Goal: Transaction & Acquisition: Purchase product/service

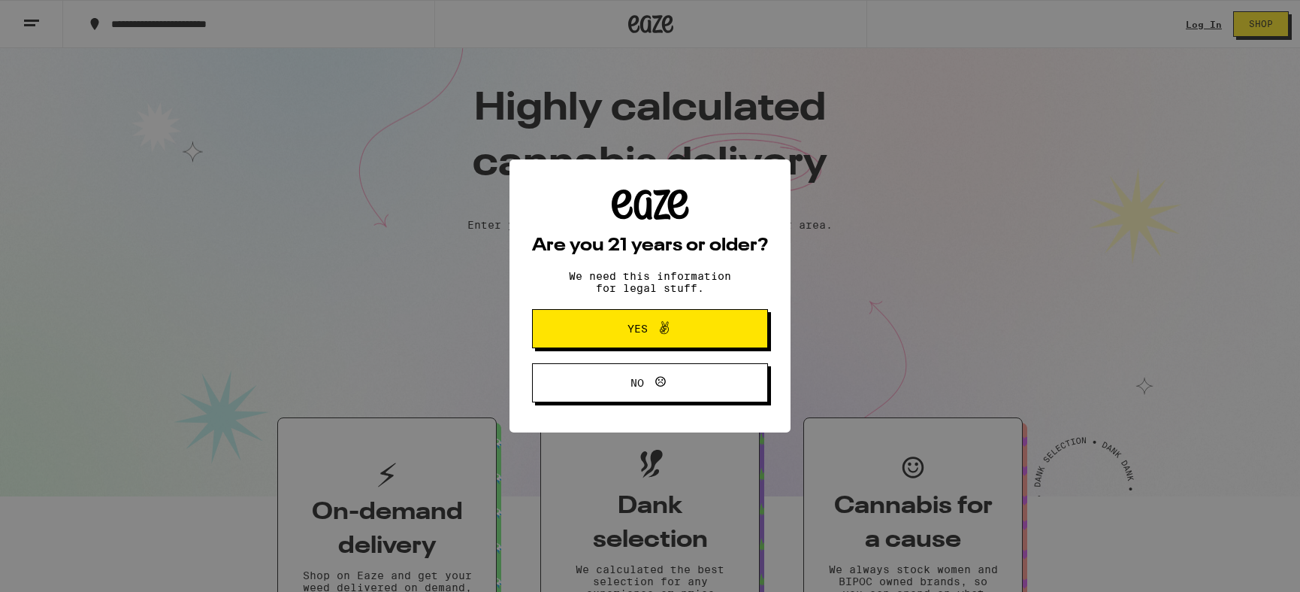
click at [671, 334] on icon at bounding box center [664, 328] width 18 height 18
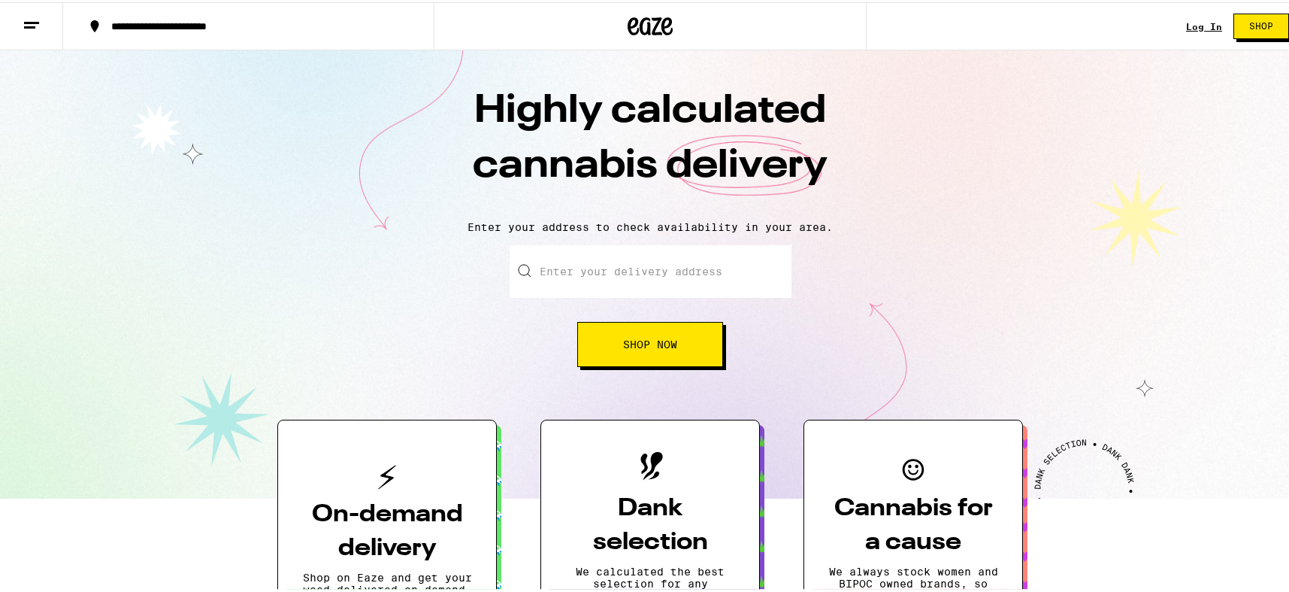
click at [710, 274] on input "Enter your delivery address" at bounding box center [651, 269] width 282 height 53
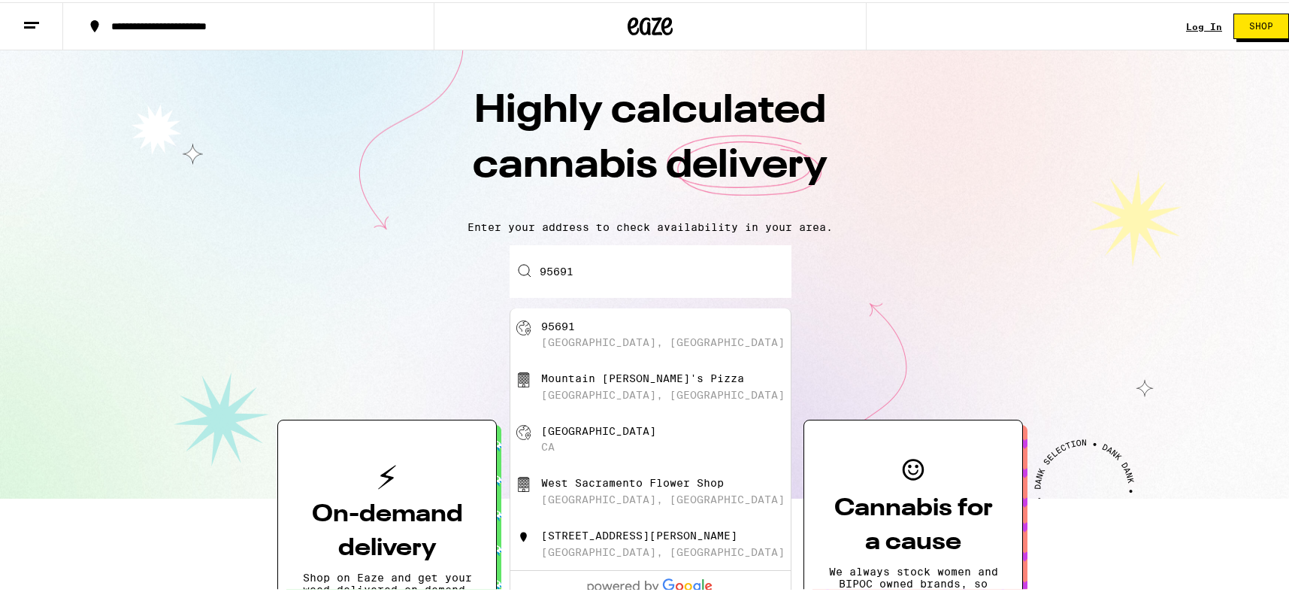
click at [646, 339] on div "[GEOGRAPHIC_DATA], [GEOGRAPHIC_DATA]" at bounding box center [663, 340] width 244 height 12
type input "[GEOGRAPHIC_DATA]"
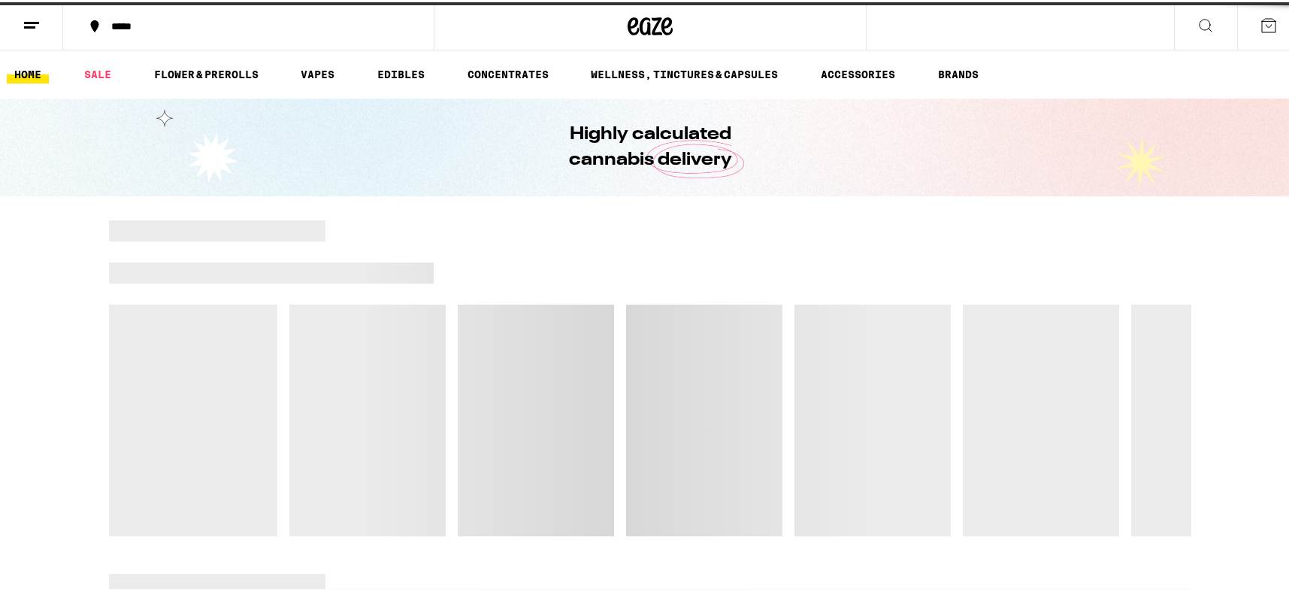
click at [646, 348] on div at bounding box center [650, 376] width 1082 height 316
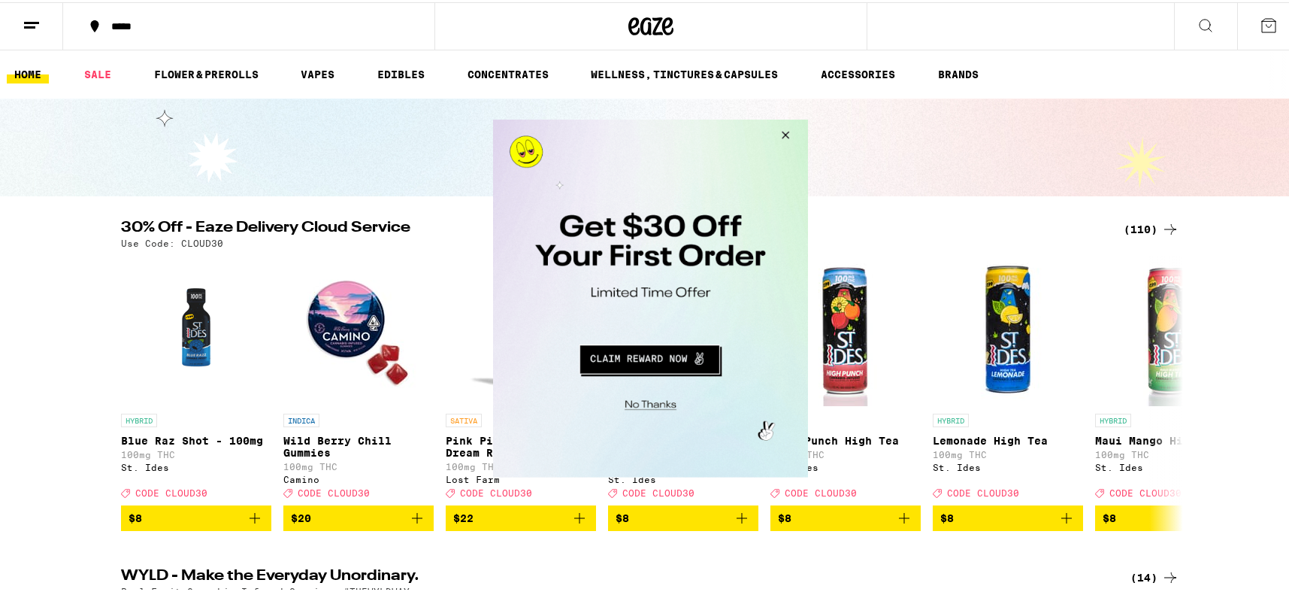
click at [784, 132] on button "Close Modal" at bounding box center [782, 137] width 41 height 36
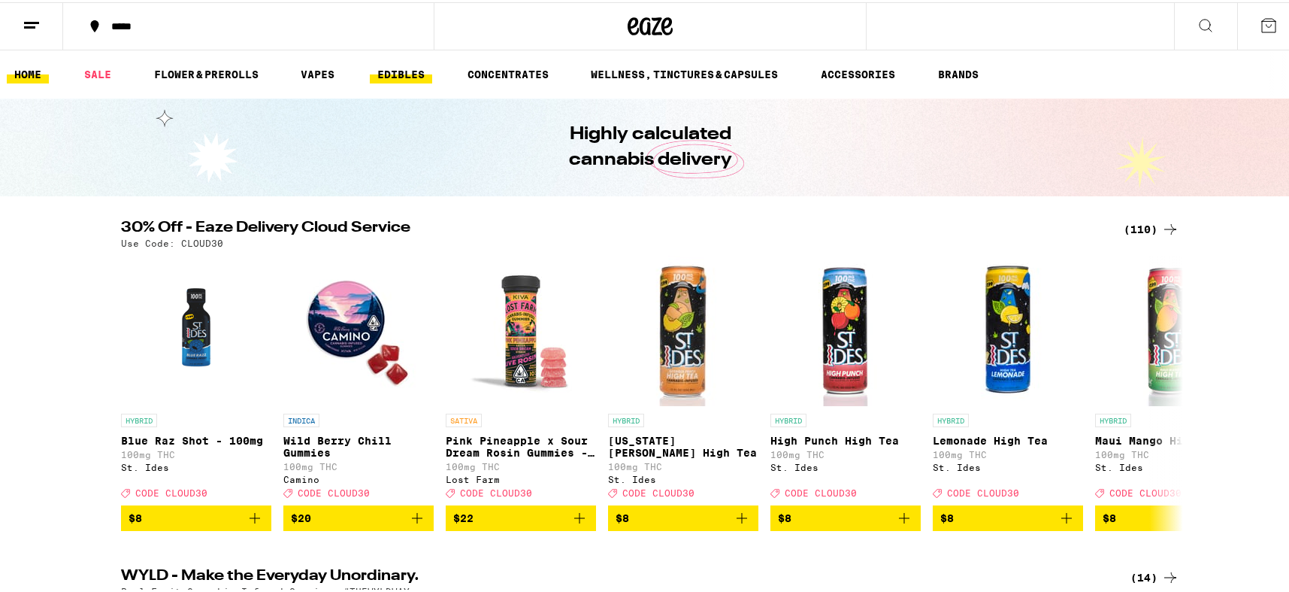
click at [407, 77] on link "EDIBLES" at bounding box center [401, 72] width 62 height 18
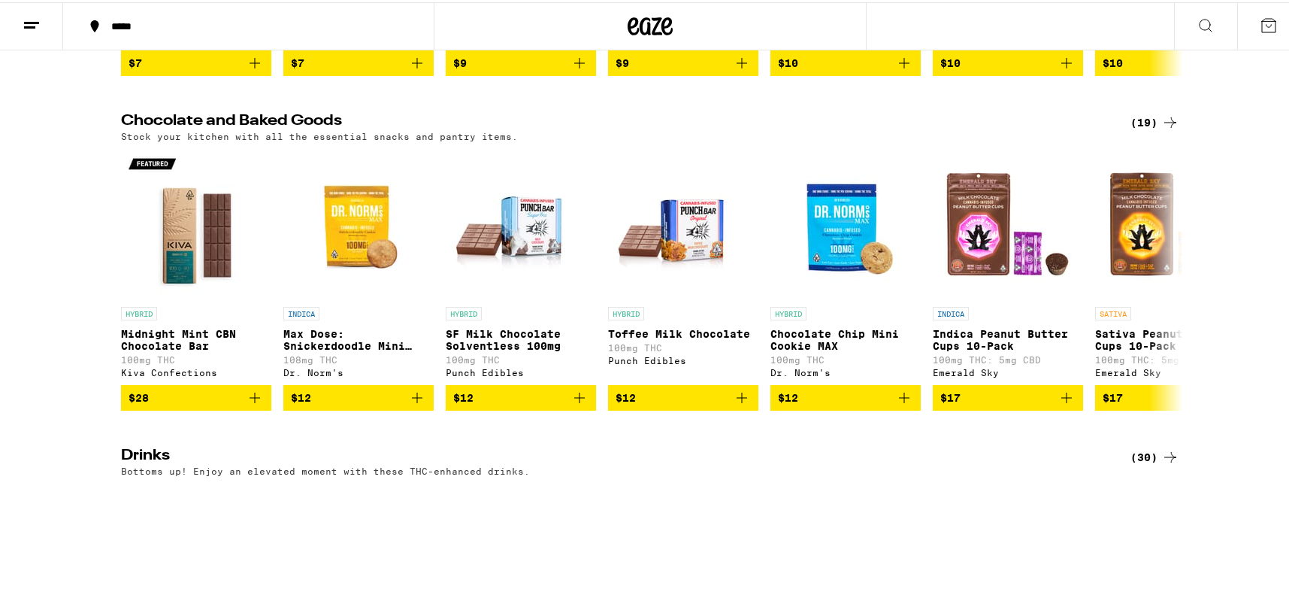
scroll to position [441, 0]
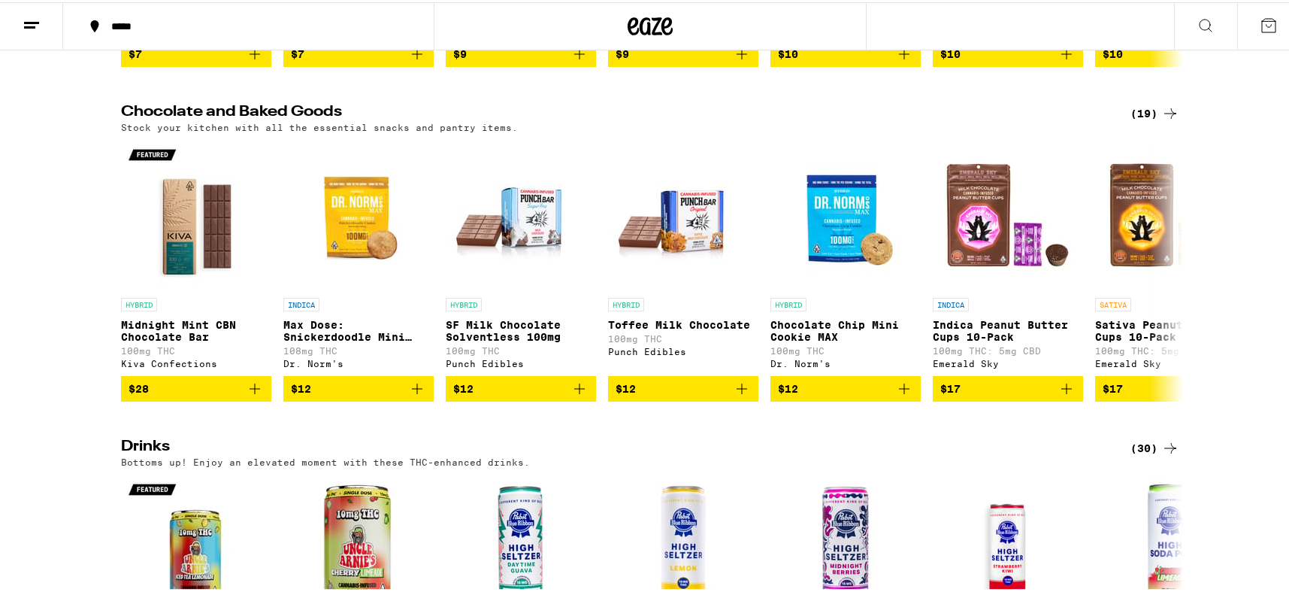
click at [1149, 116] on div "(19)" at bounding box center [1154, 111] width 49 height 18
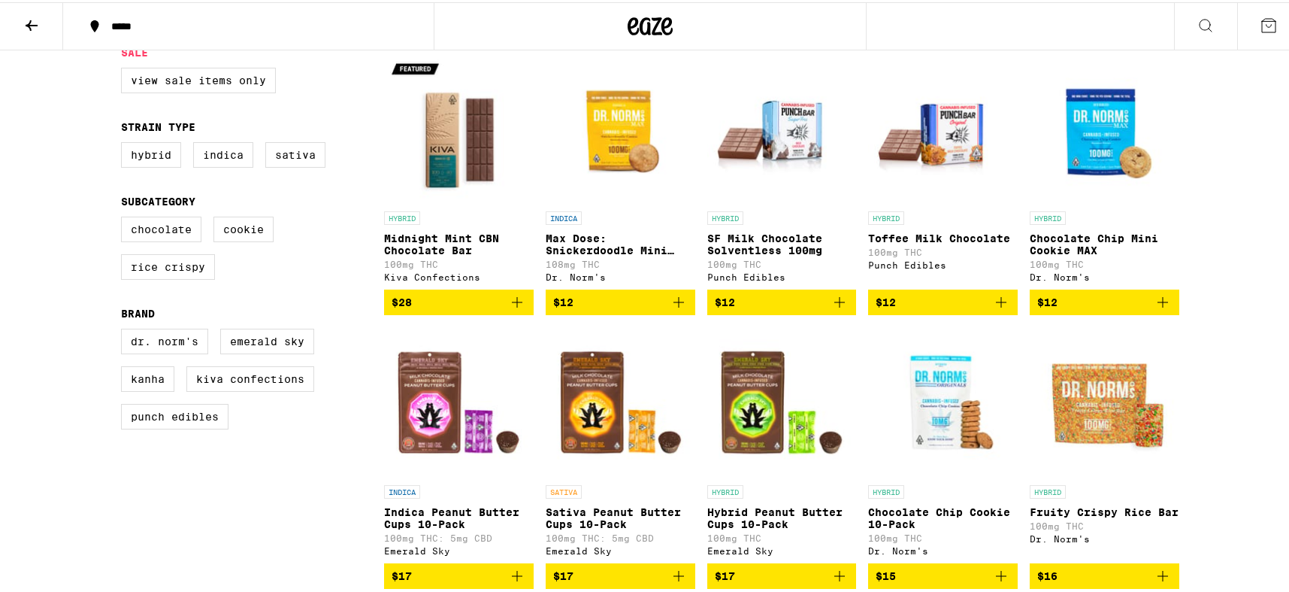
scroll to position [136, 0]
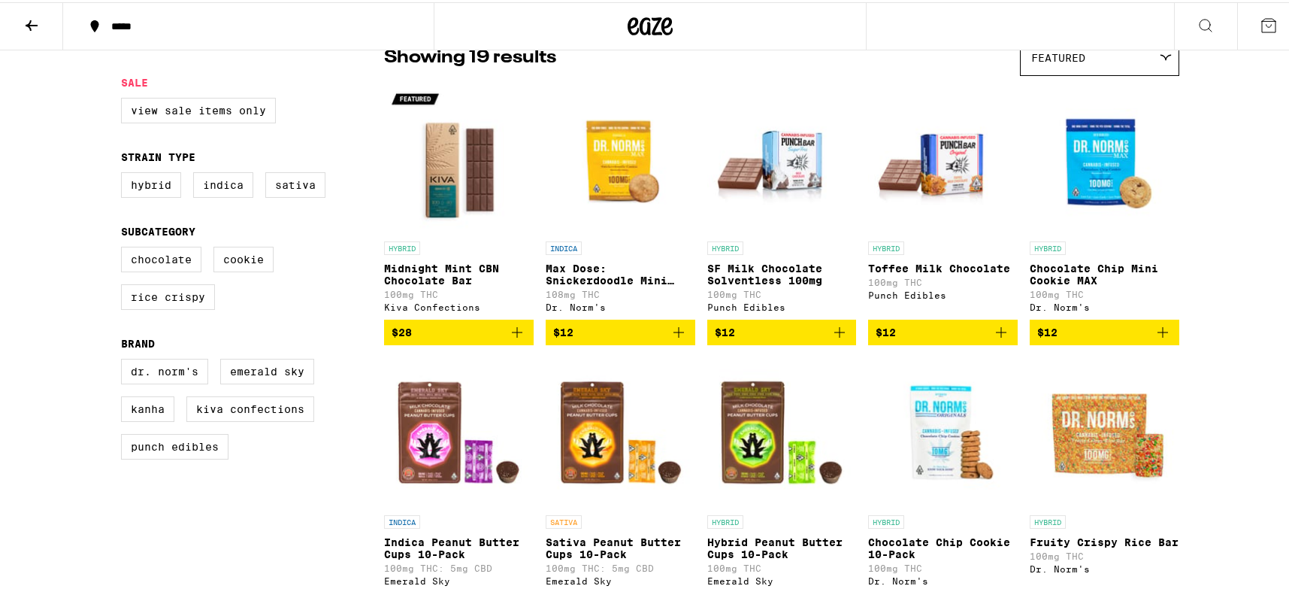
click at [1161, 339] on icon "Add to bag" at bounding box center [1163, 330] width 18 height 18
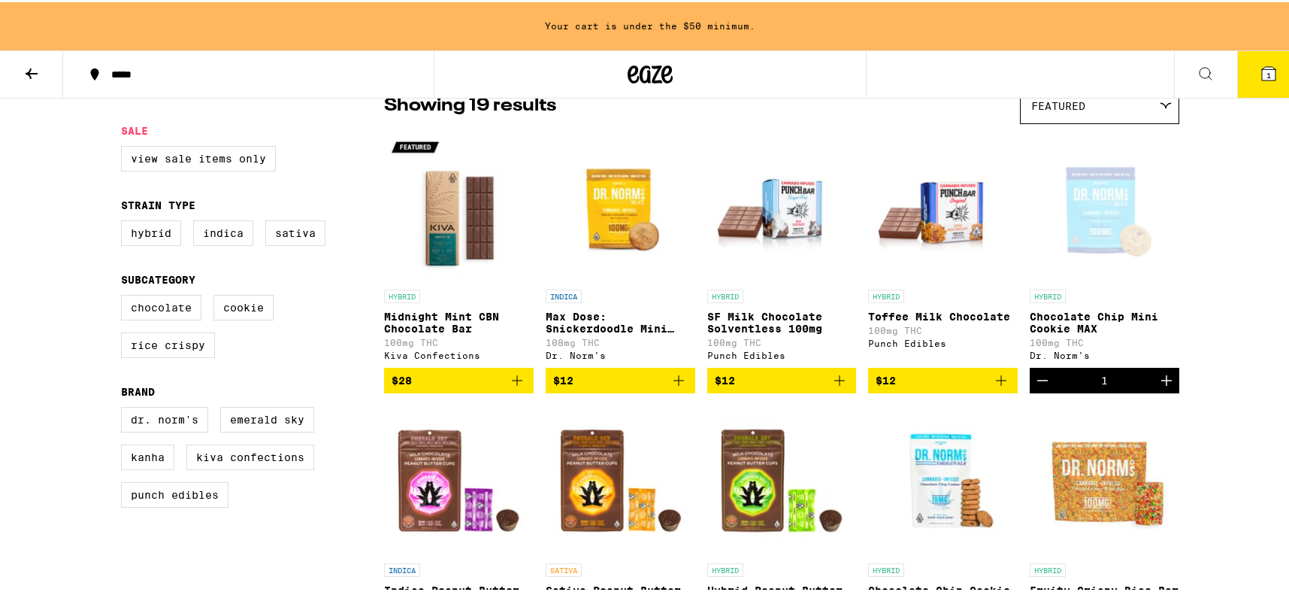
scroll to position [184, 0]
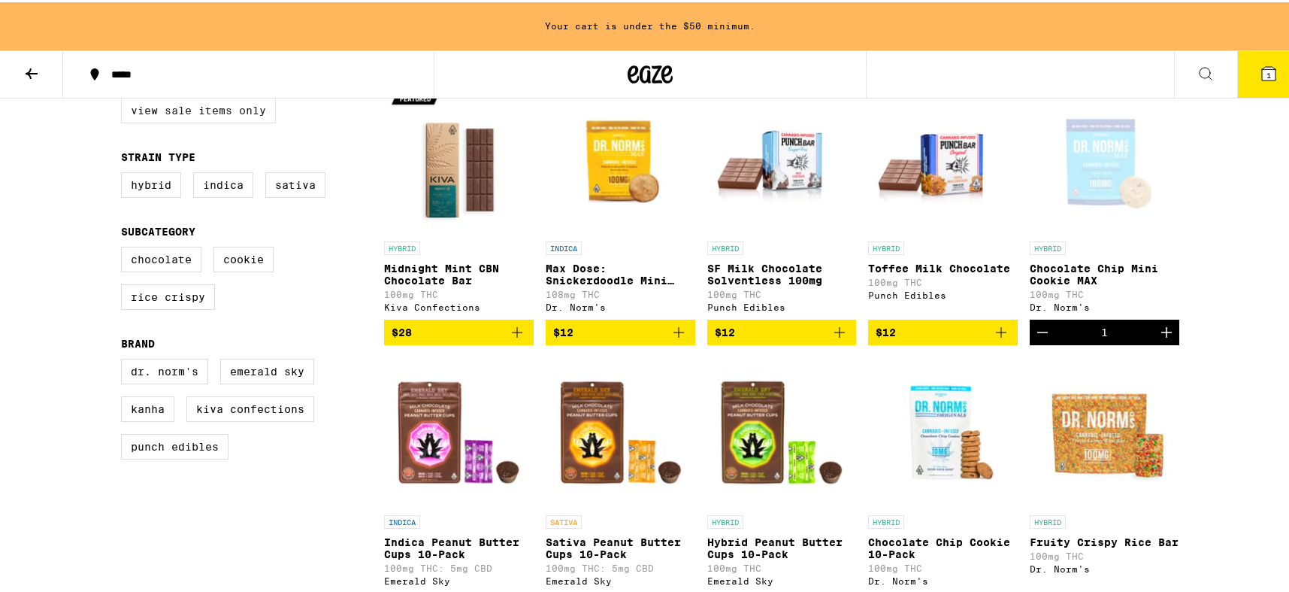
click at [160, 114] on label "View Sale Items Only" at bounding box center [198, 108] width 155 height 26
click at [125, 98] on input "View Sale Items Only" at bounding box center [124, 98] width 1 height 1
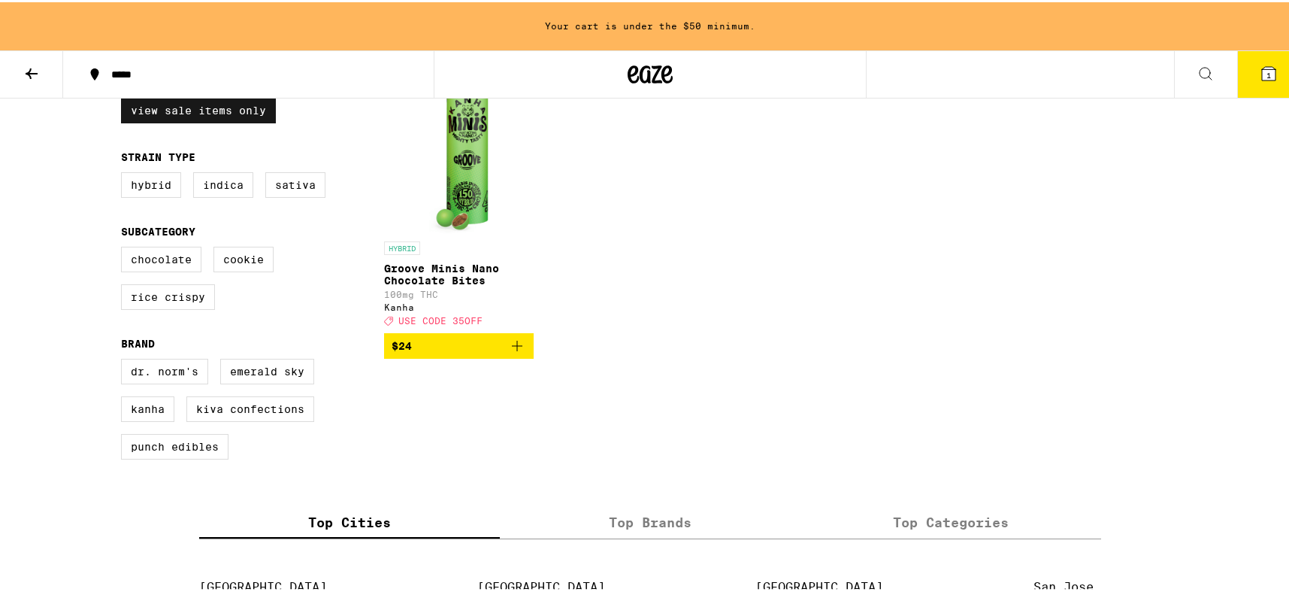
click at [162, 116] on label "View Sale Items Only" at bounding box center [198, 108] width 155 height 26
click at [125, 98] on input "View Sale Items Only" at bounding box center [124, 98] width 1 height 1
checkbox input "false"
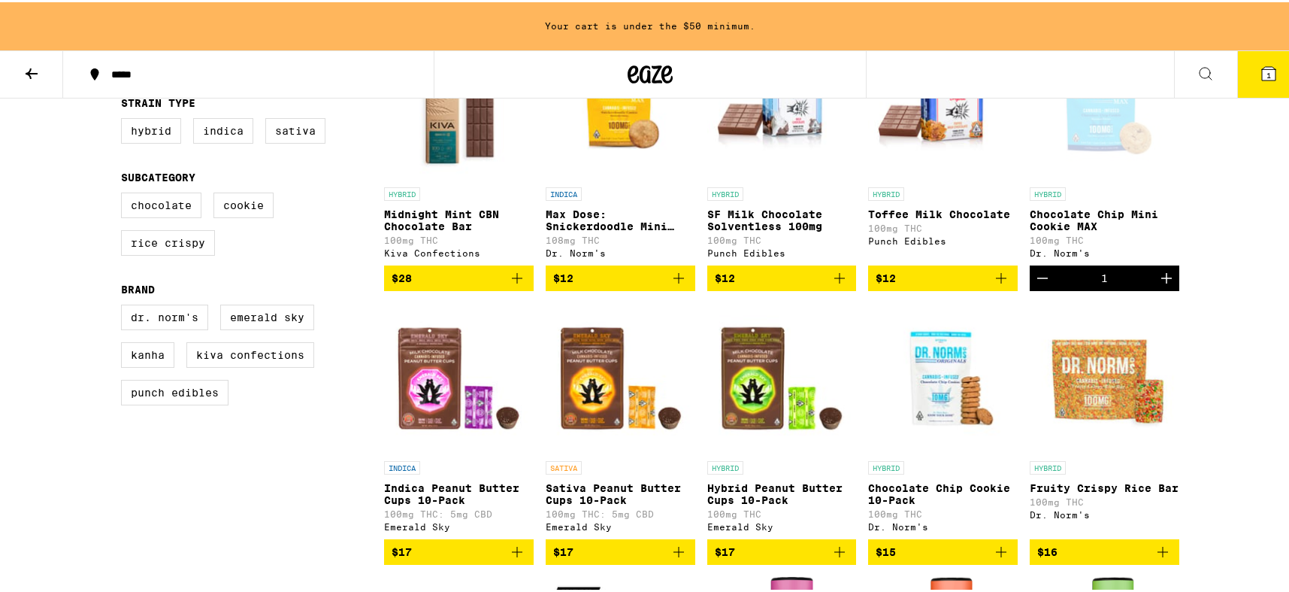
scroll to position [270, 0]
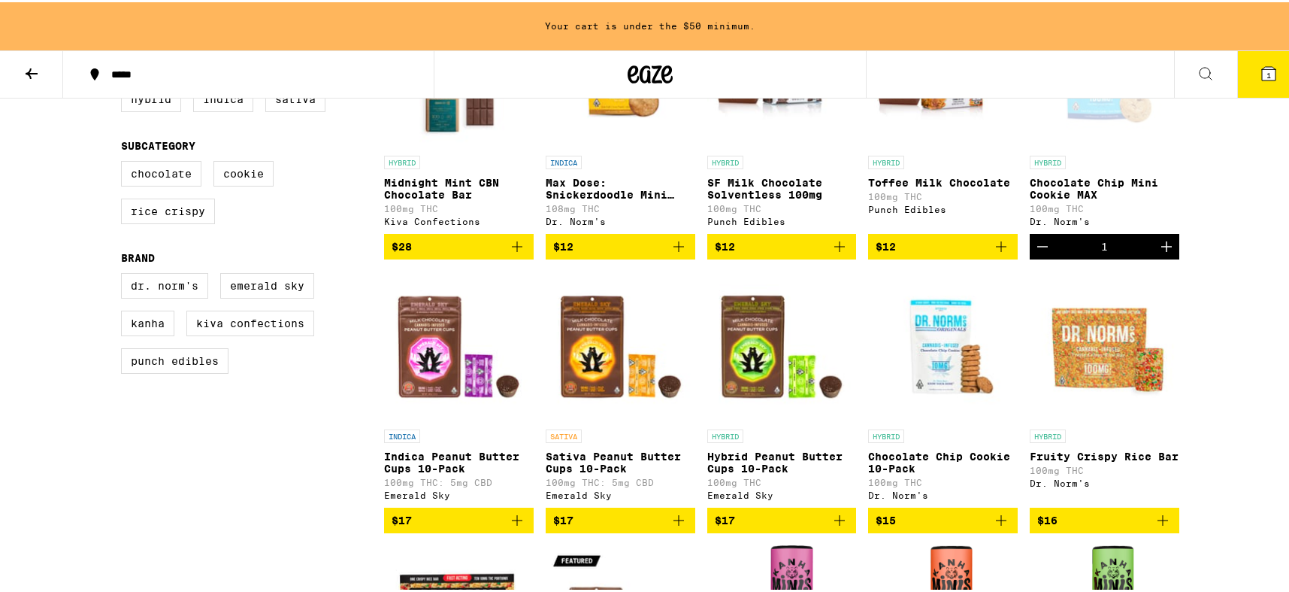
click at [788, 527] on span "$17" at bounding box center [782, 518] width 135 height 18
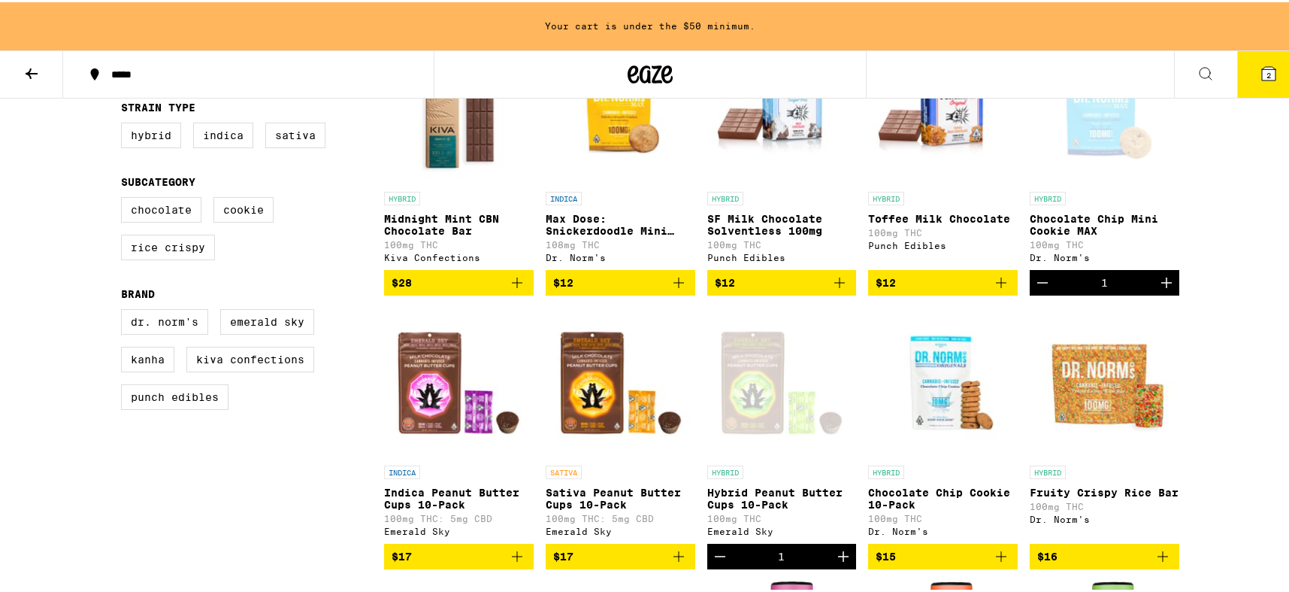
scroll to position [313, 0]
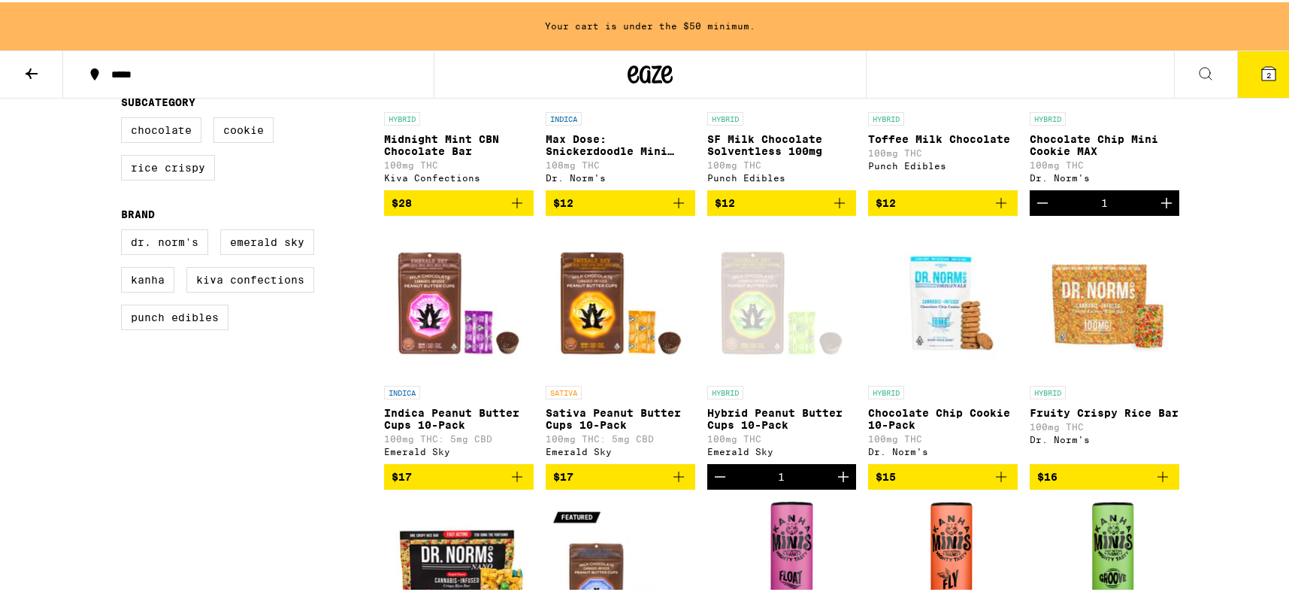
click at [937, 483] on span "$15" at bounding box center [943, 474] width 135 height 18
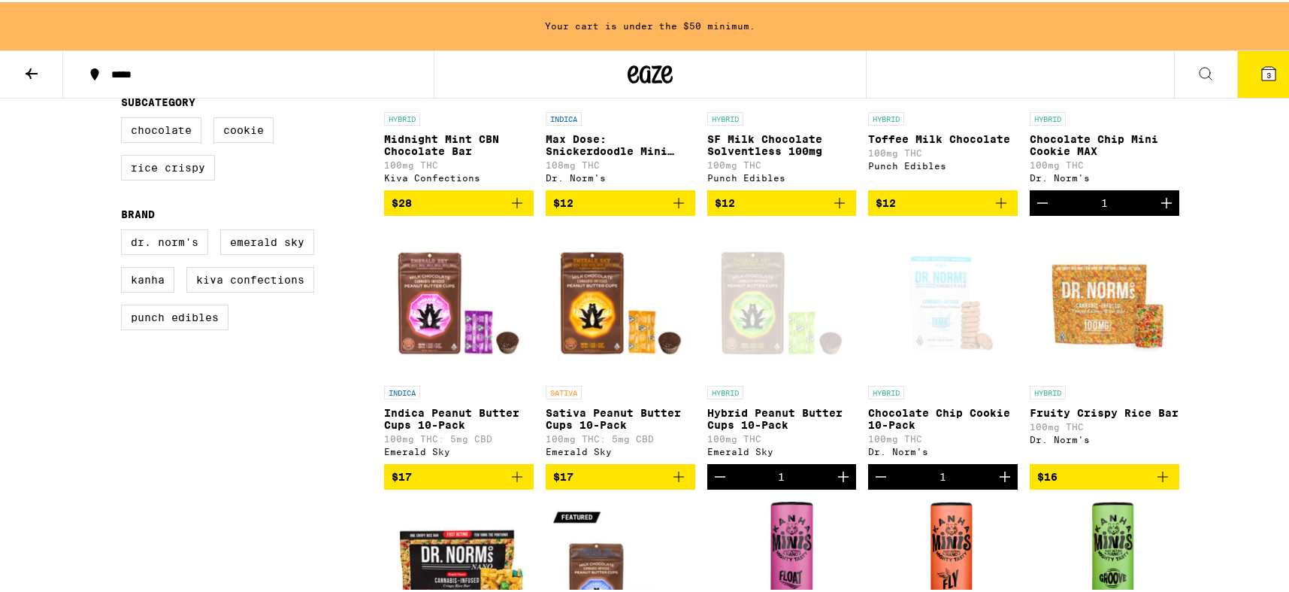
click at [1267, 74] on span "3" at bounding box center [1269, 72] width 5 height 9
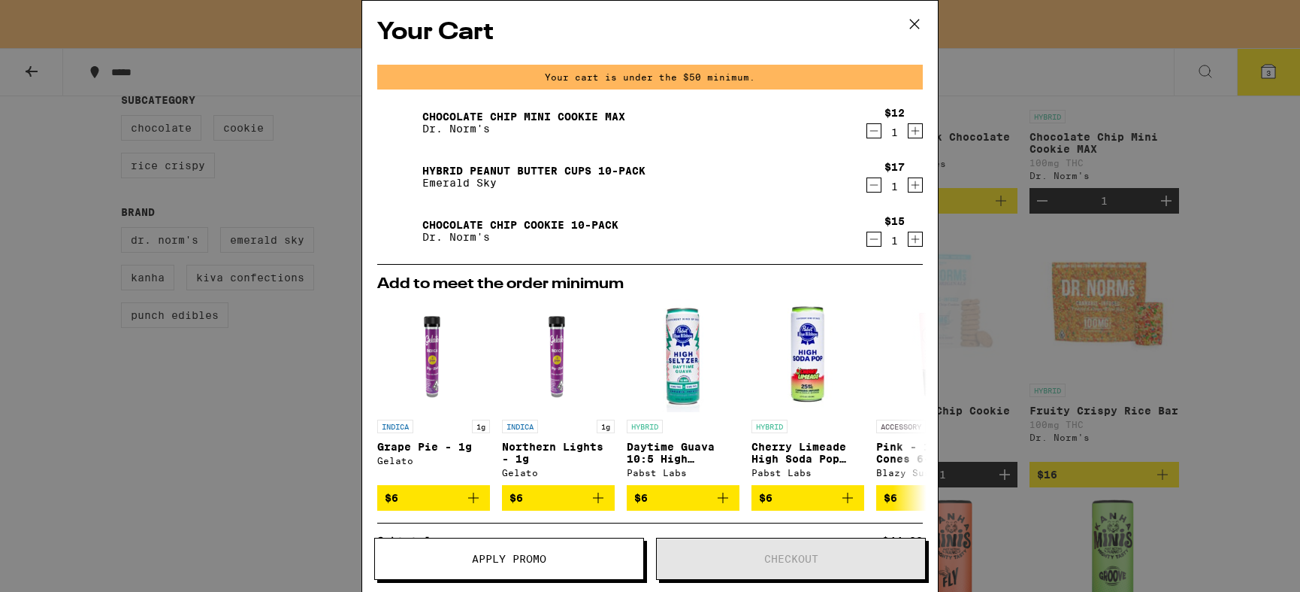
click at [867, 135] on icon "Decrement" at bounding box center [874, 131] width 14 height 18
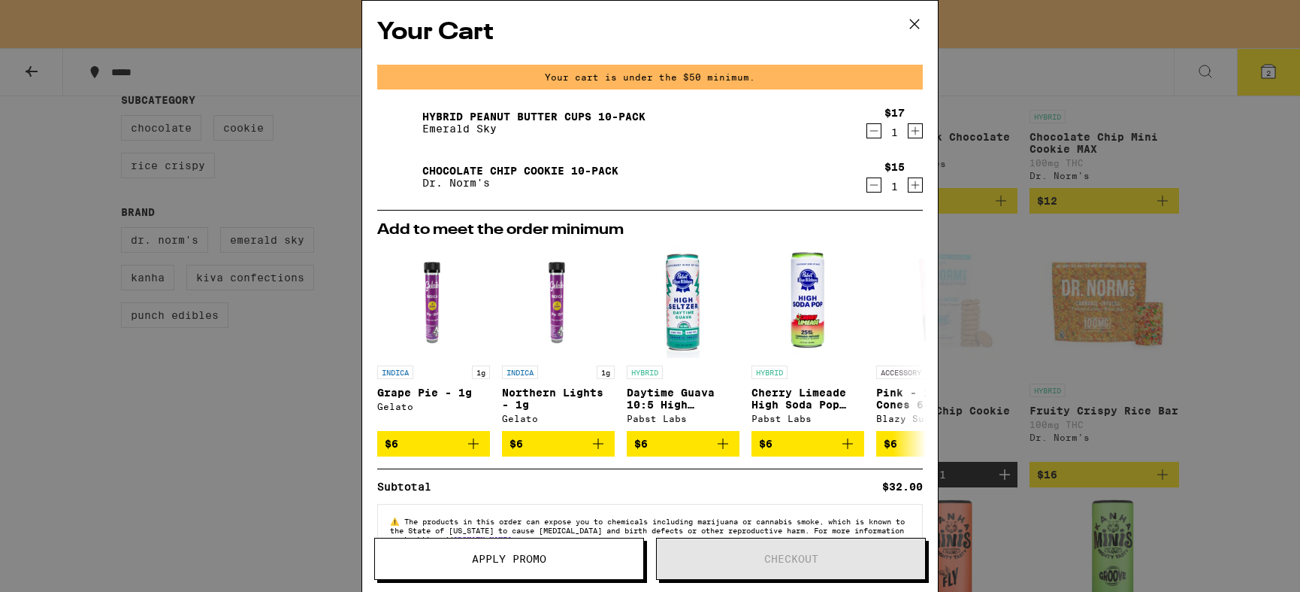
click at [918, 30] on icon at bounding box center [914, 24] width 23 height 23
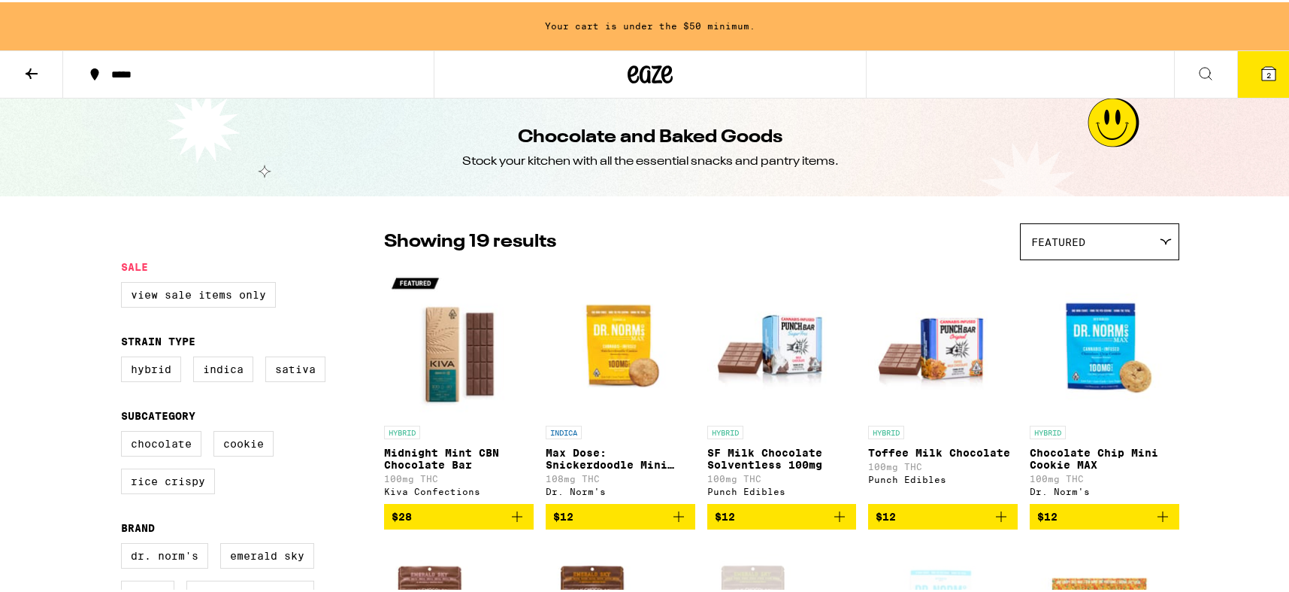
click at [40, 78] on icon at bounding box center [32, 71] width 18 height 18
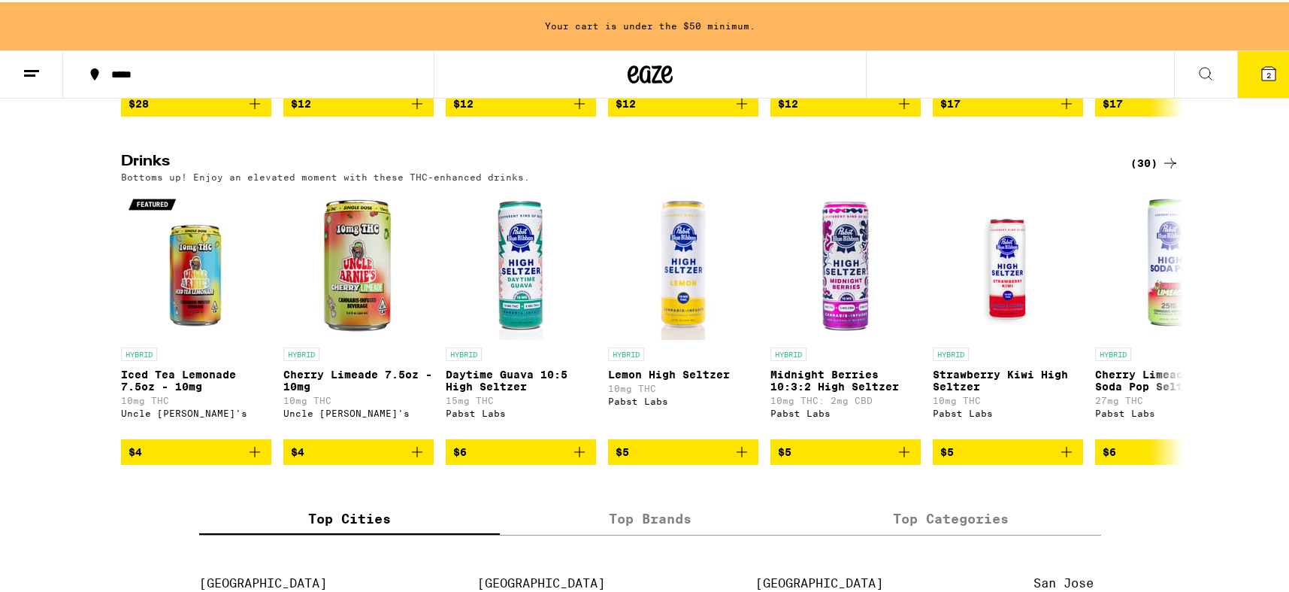
scroll to position [708, 0]
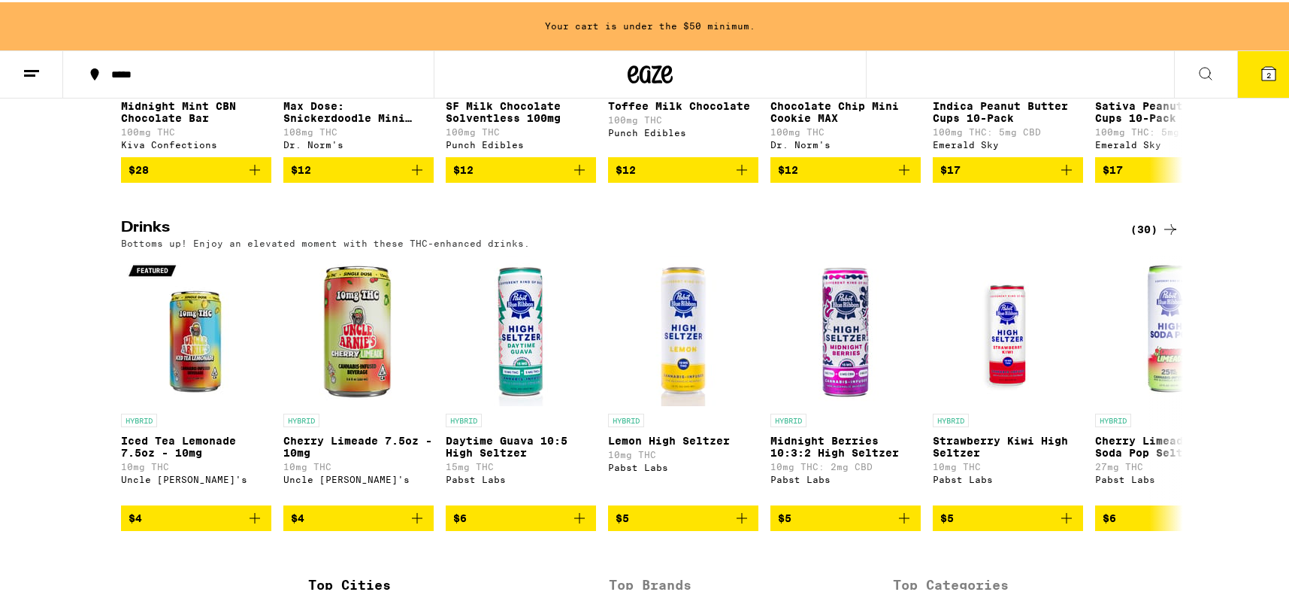
click at [1149, 236] on div "(30)" at bounding box center [1154, 227] width 49 height 18
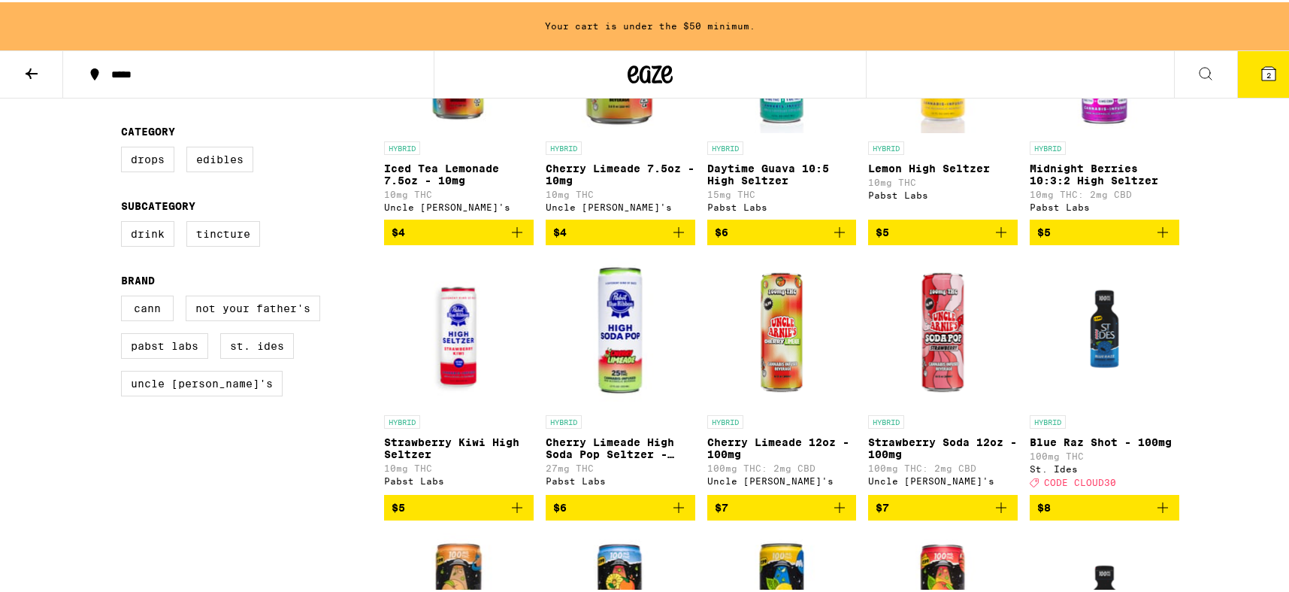
scroll to position [288, 0]
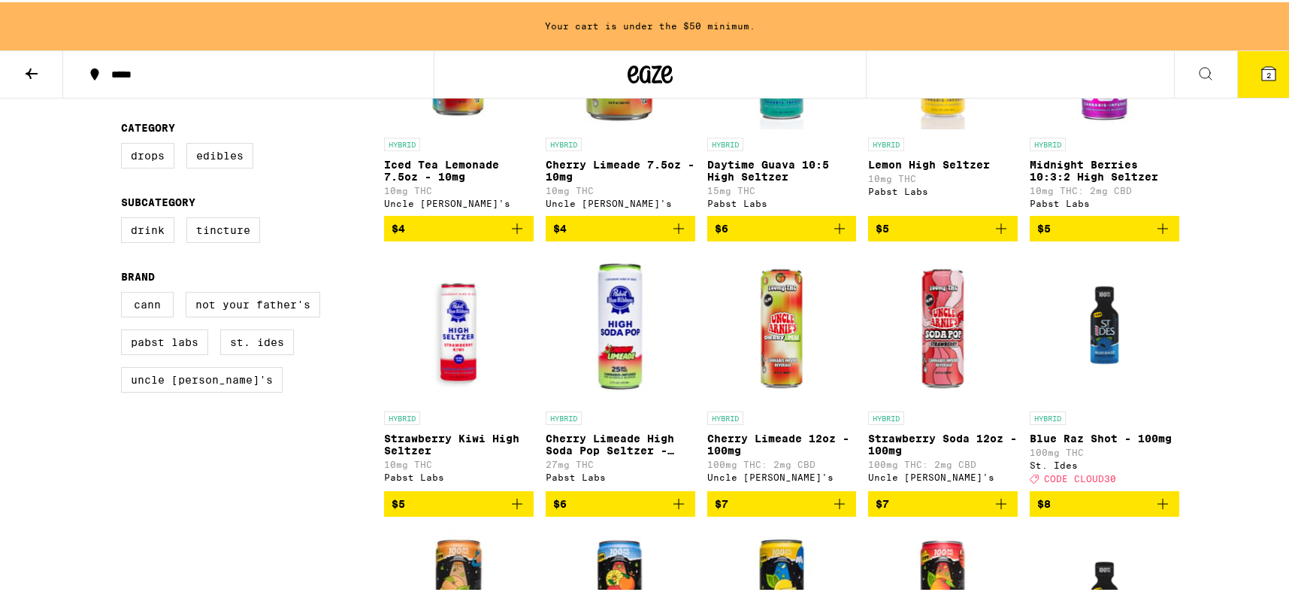
click at [1158, 227] on icon "Add to bag" at bounding box center [1163, 226] width 18 height 18
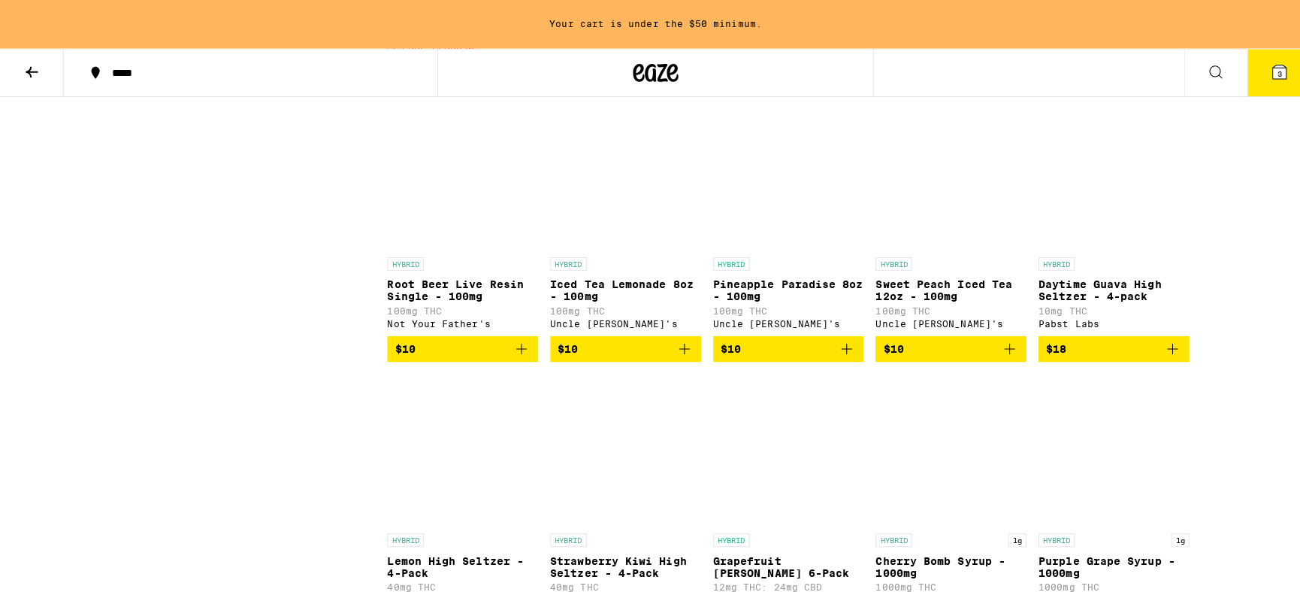
scroll to position [1269, 0]
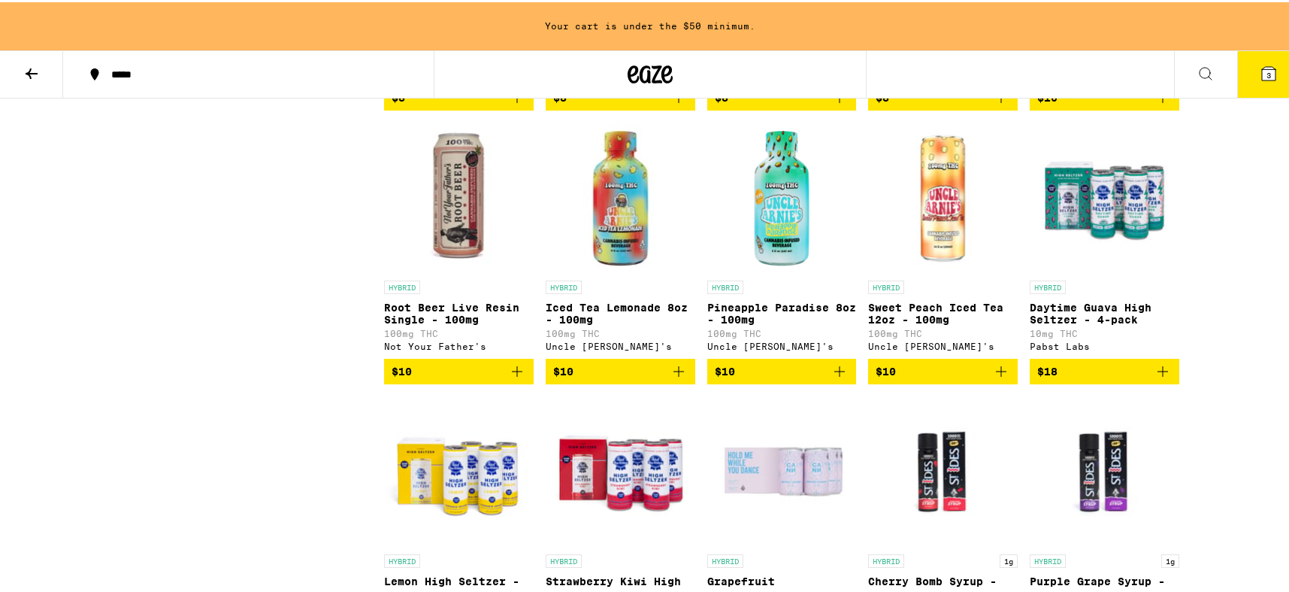
click at [1114, 269] on img "Open page for Daytime Guava High Seltzer - 4-pack from Pabst Labs" at bounding box center [1105, 195] width 150 height 150
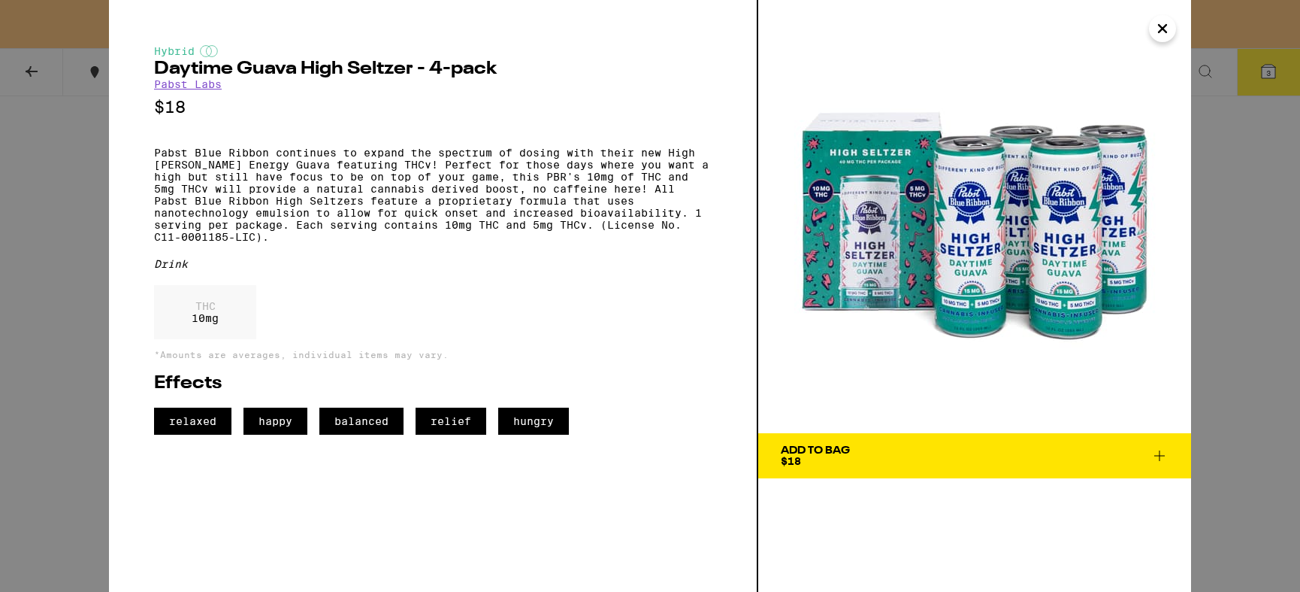
click at [930, 453] on span "Add To Bag $18" at bounding box center [975, 455] width 388 height 21
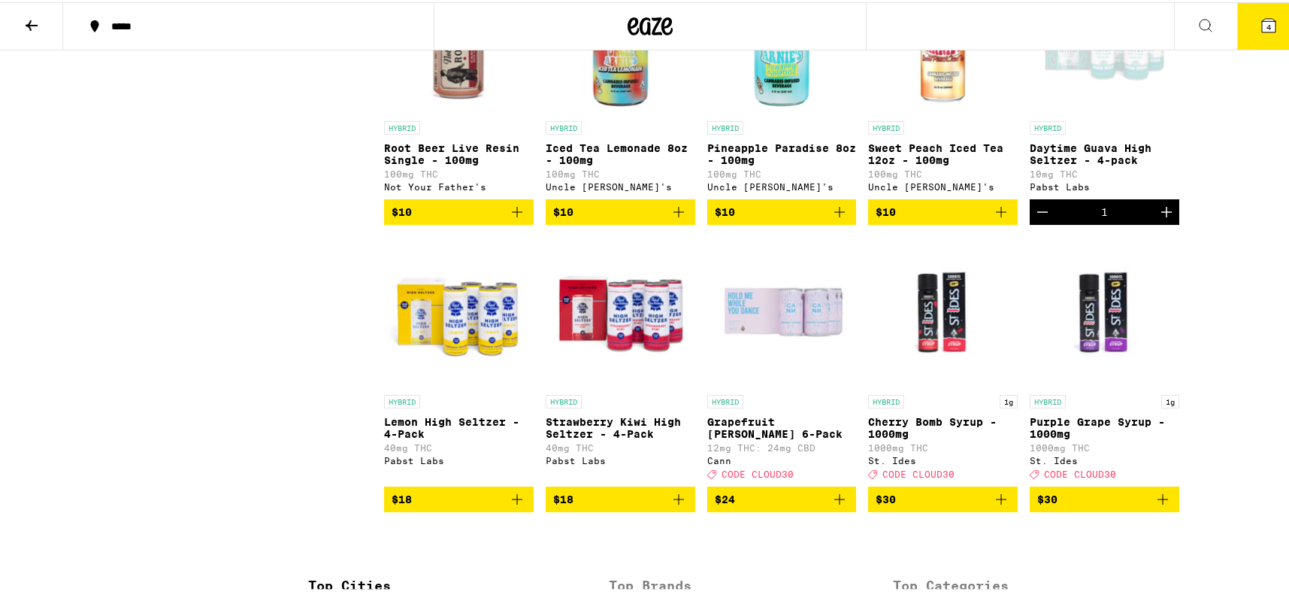
scroll to position [1376, 0]
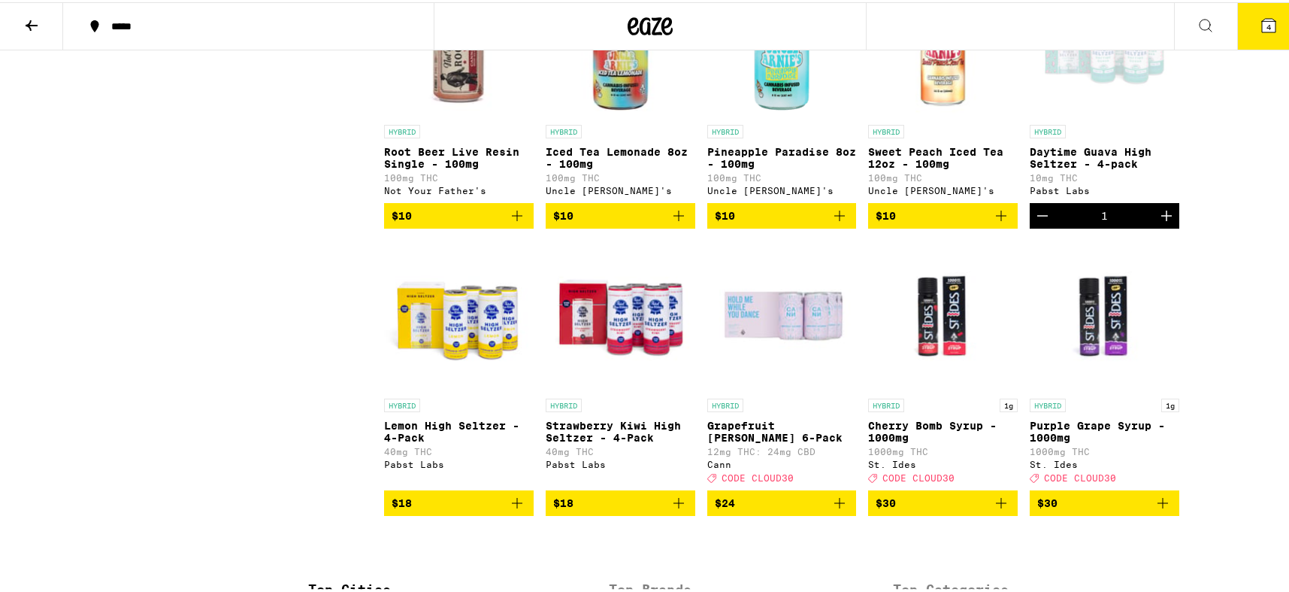
click at [763, 386] on img "Open page for Grapefruit Rosemary 6-Pack from Cann" at bounding box center [782, 313] width 150 height 150
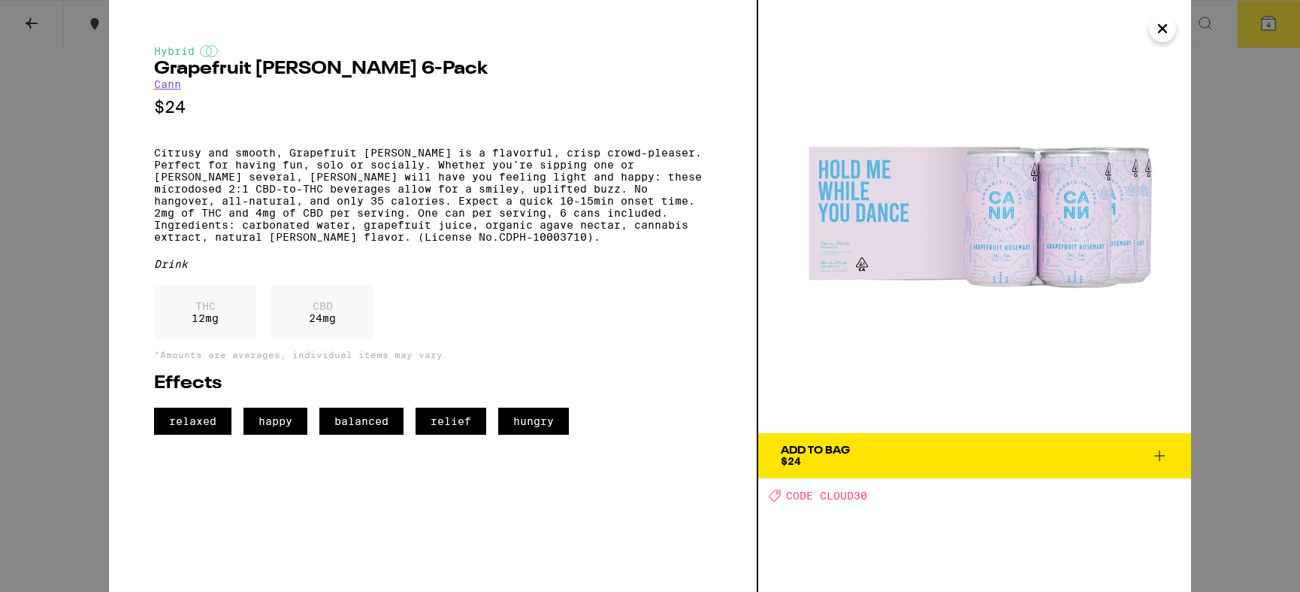
click at [1167, 26] on icon "Close" at bounding box center [1163, 28] width 18 height 23
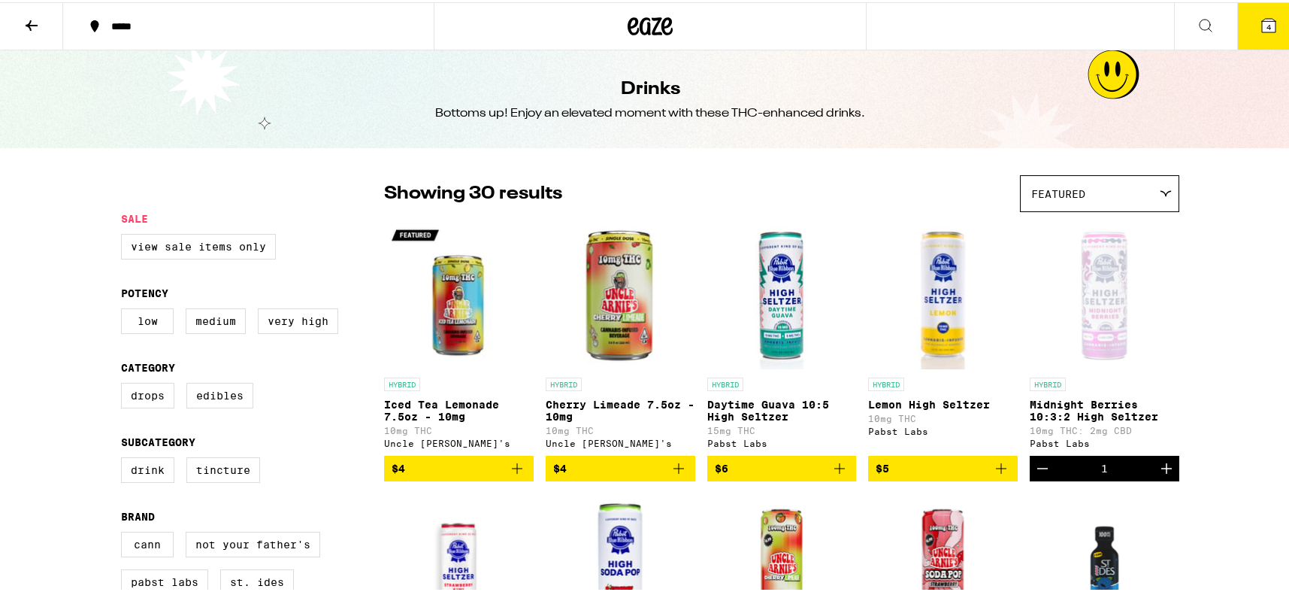
click at [23, 14] on icon at bounding box center [32, 23] width 18 height 18
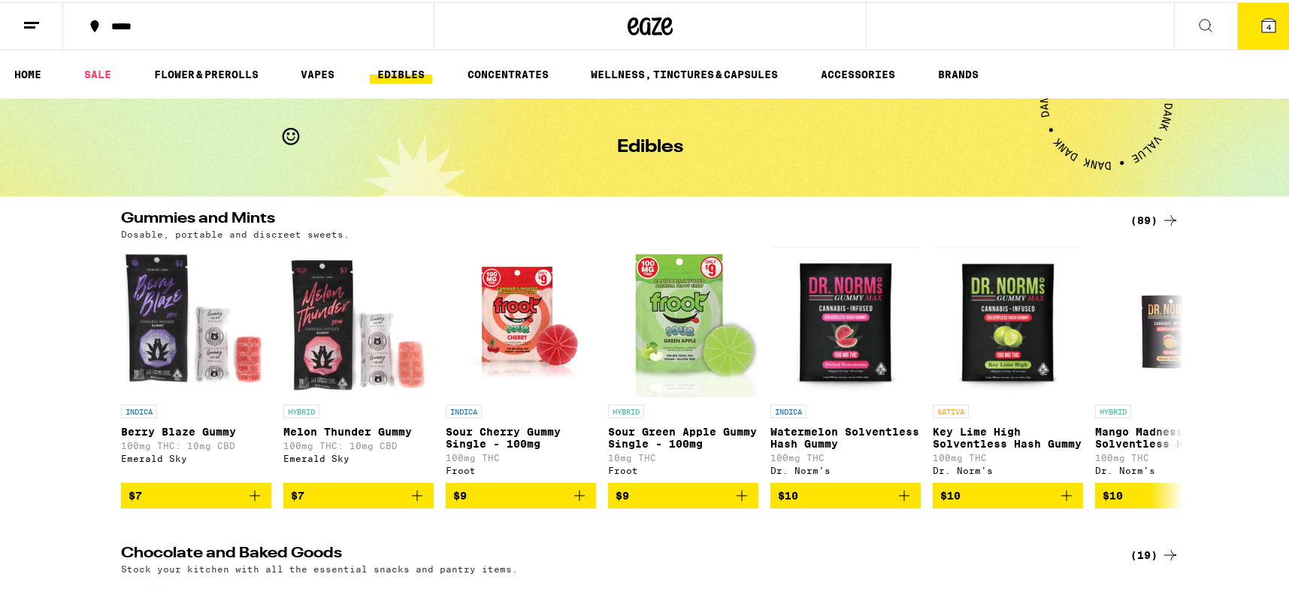
click at [975, 35] on div "***** 4" at bounding box center [650, 24] width 1300 height 48
click at [1197, 29] on icon at bounding box center [1206, 23] width 18 height 18
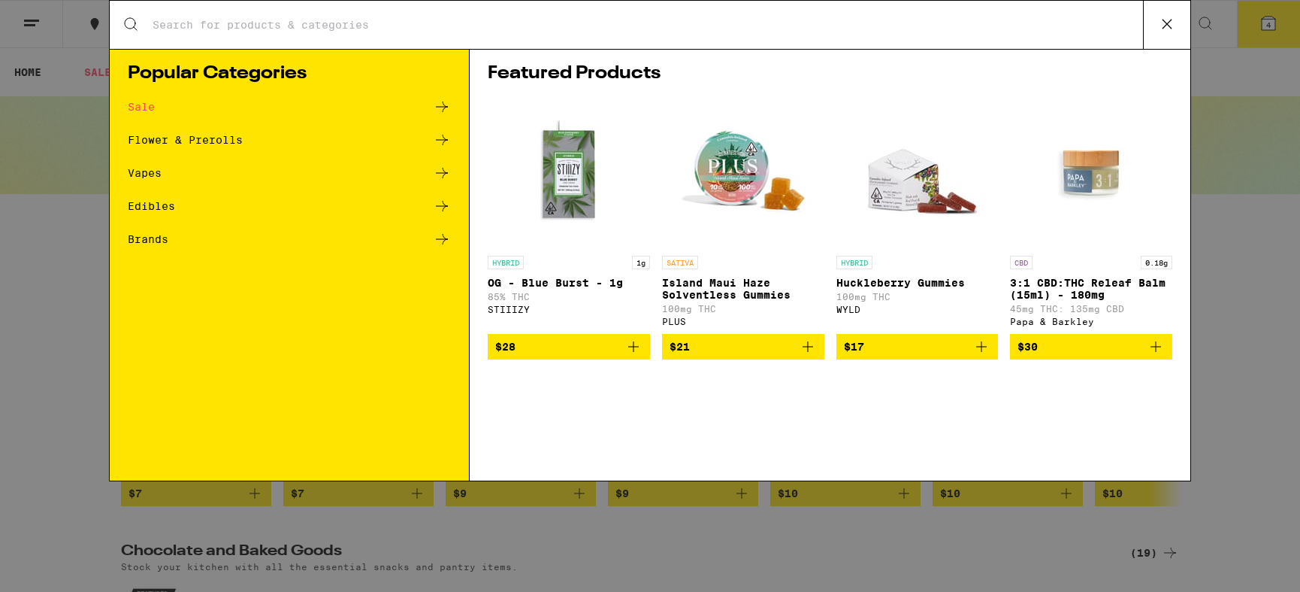
click at [819, 16] on div "Search for Products" at bounding box center [650, 25] width 1081 height 48
click at [773, 20] on input "Search for Products" at bounding box center [647, 25] width 991 height 14
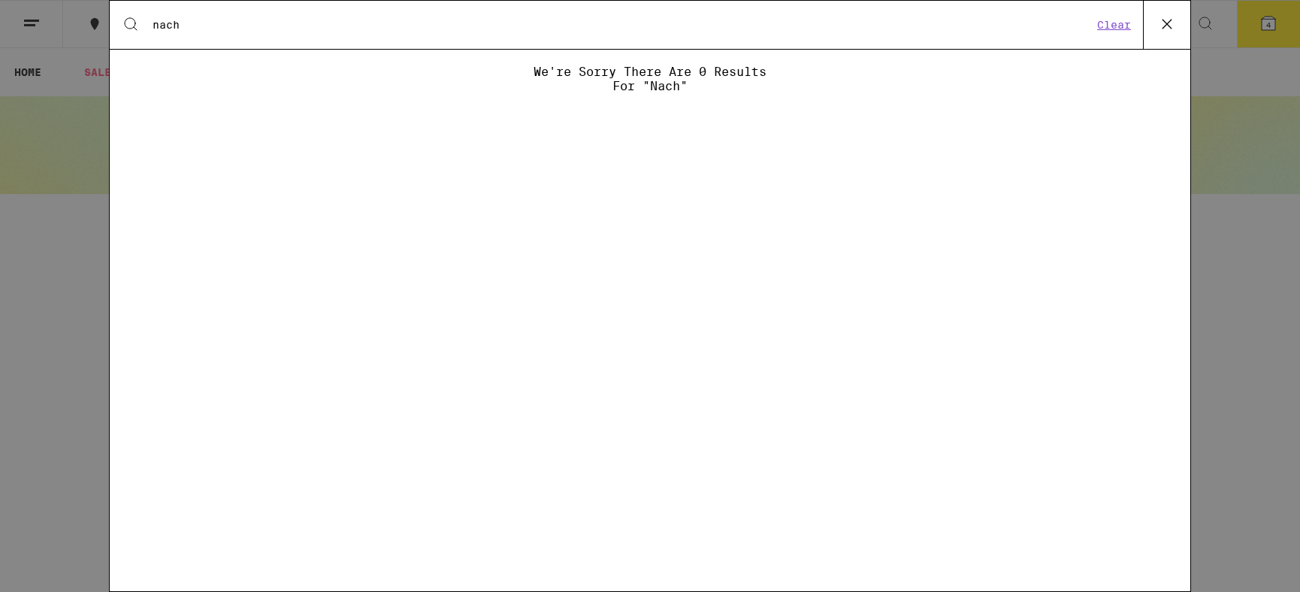
type input "nacho"
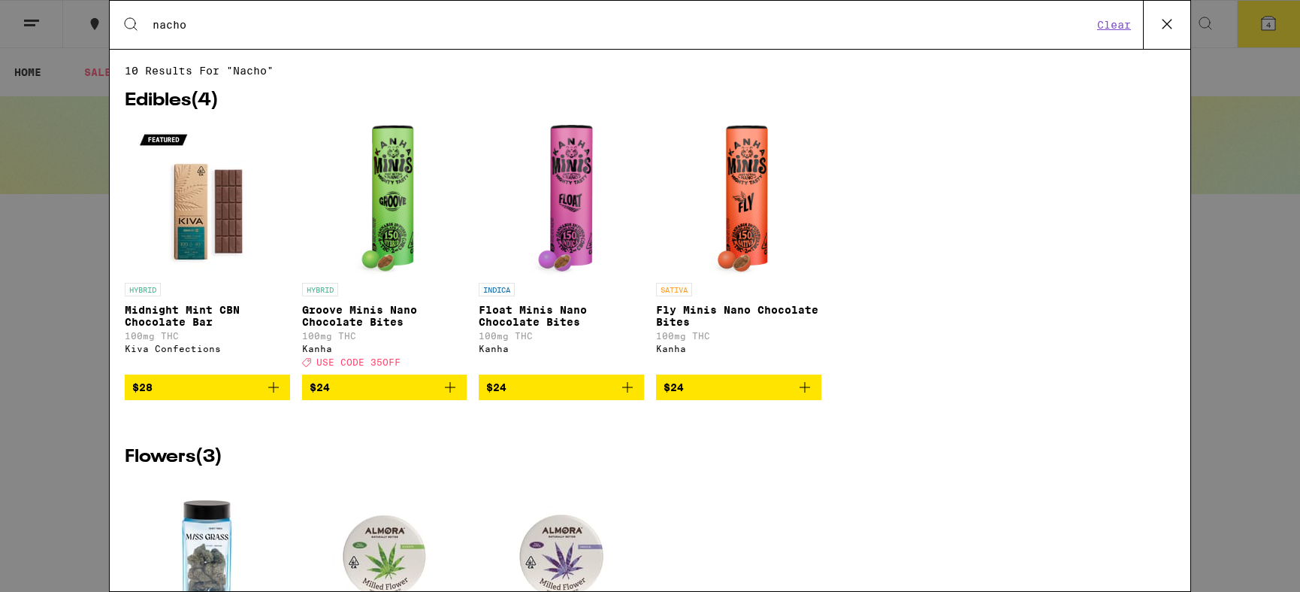
drag, startPoint x: 222, startPoint y: 29, endPoint x: 16, endPoint y: 18, distance: 206.2
click at [16, 18] on div "Search for Products nacho Clear 10 results for "nacho" Edibles ( 4 ) HYBRID Mid…" at bounding box center [650, 296] width 1300 height 592
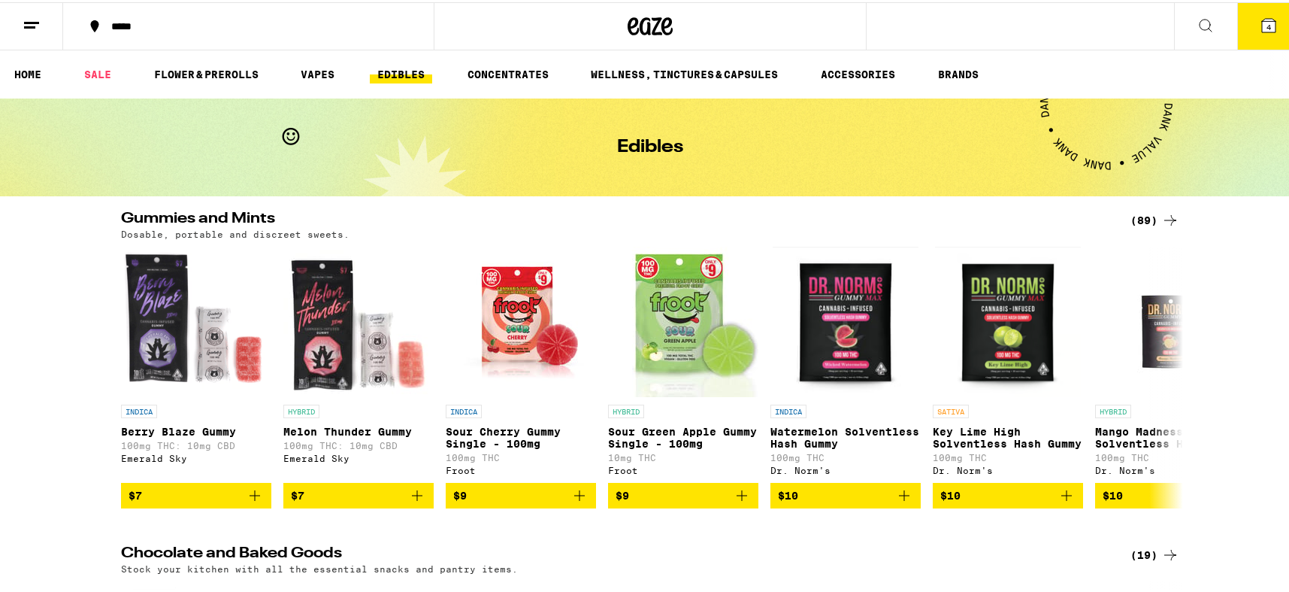
click at [1003, 33] on div "***** 4" at bounding box center [650, 24] width 1300 height 48
click at [988, 18] on div "***** 4" at bounding box center [650, 24] width 1300 height 48
click at [1208, 26] on button at bounding box center [1205, 24] width 63 height 47
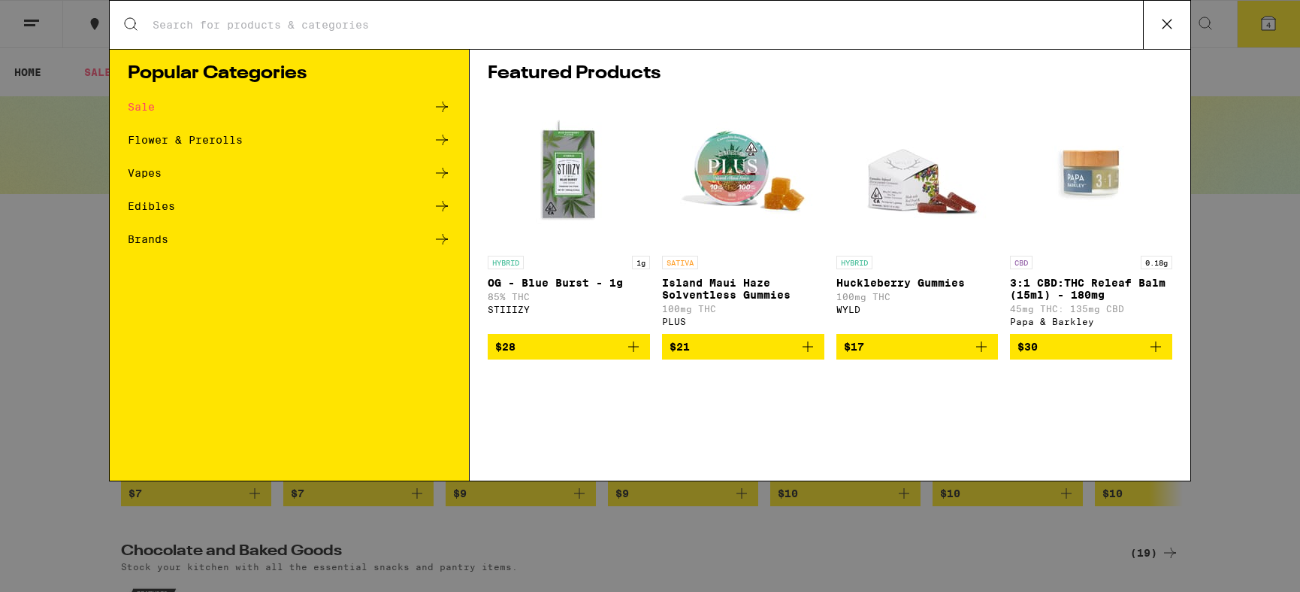
click at [973, 22] on input "Search for Products" at bounding box center [647, 25] width 991 height 14
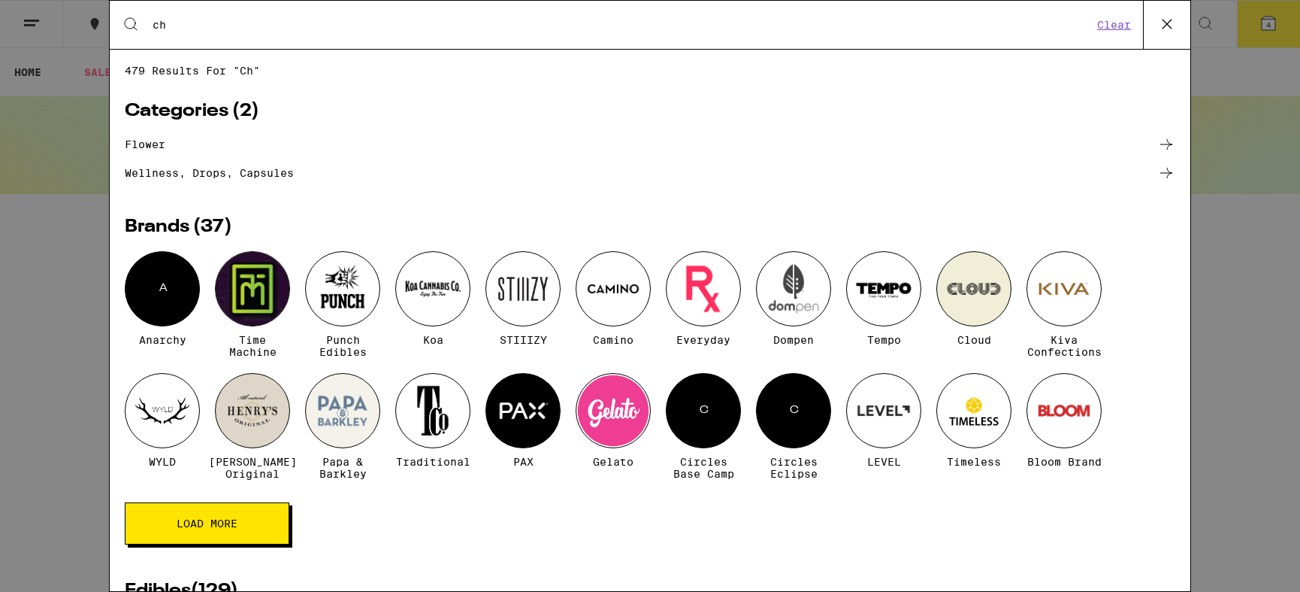
type input "c"
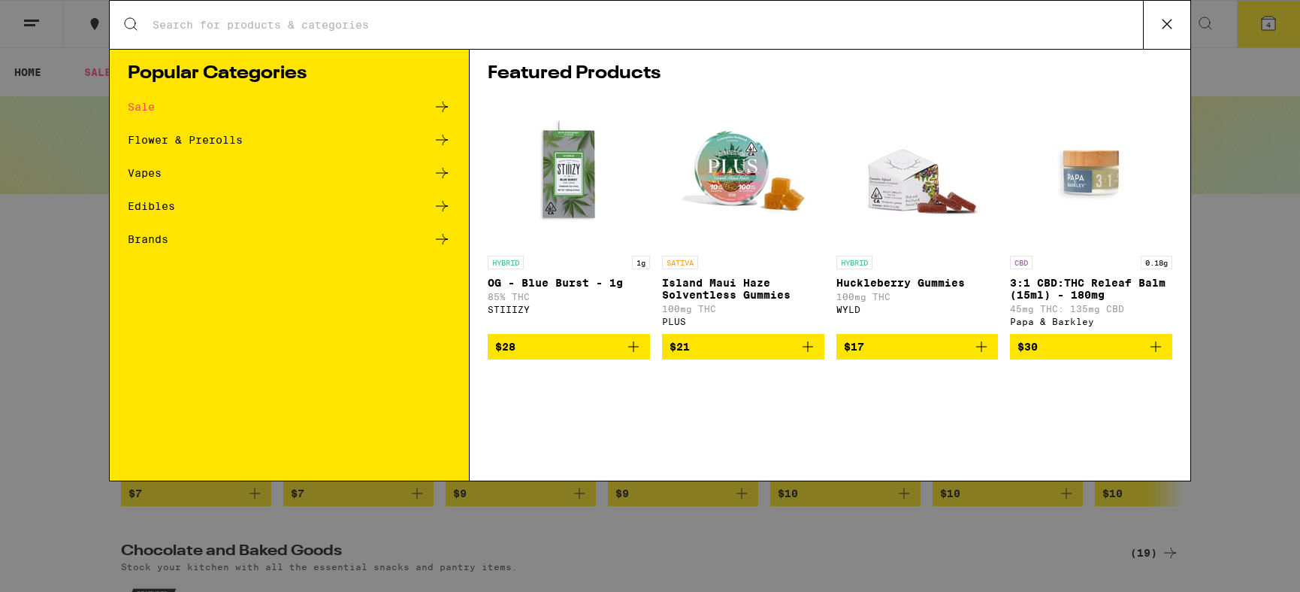
click at [1172, 24] on icon at bounding box center [1167, 24] width 23 height 23
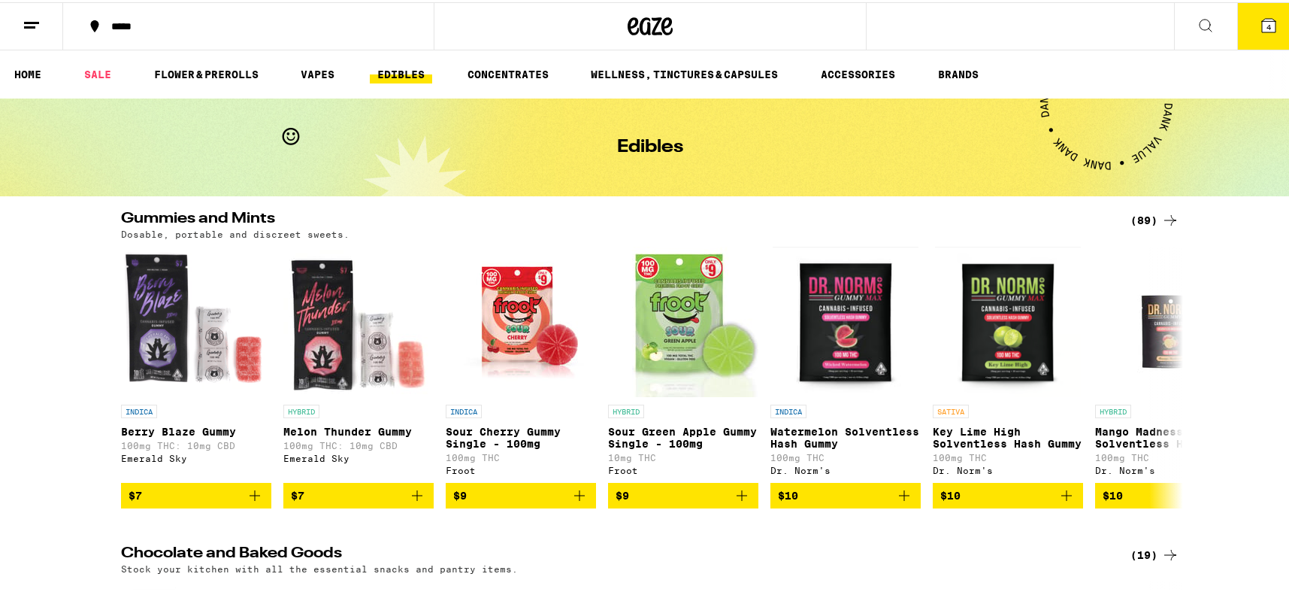
click at [1260, 15] on icon at bounding box center [1269, 23] width 18 height 18
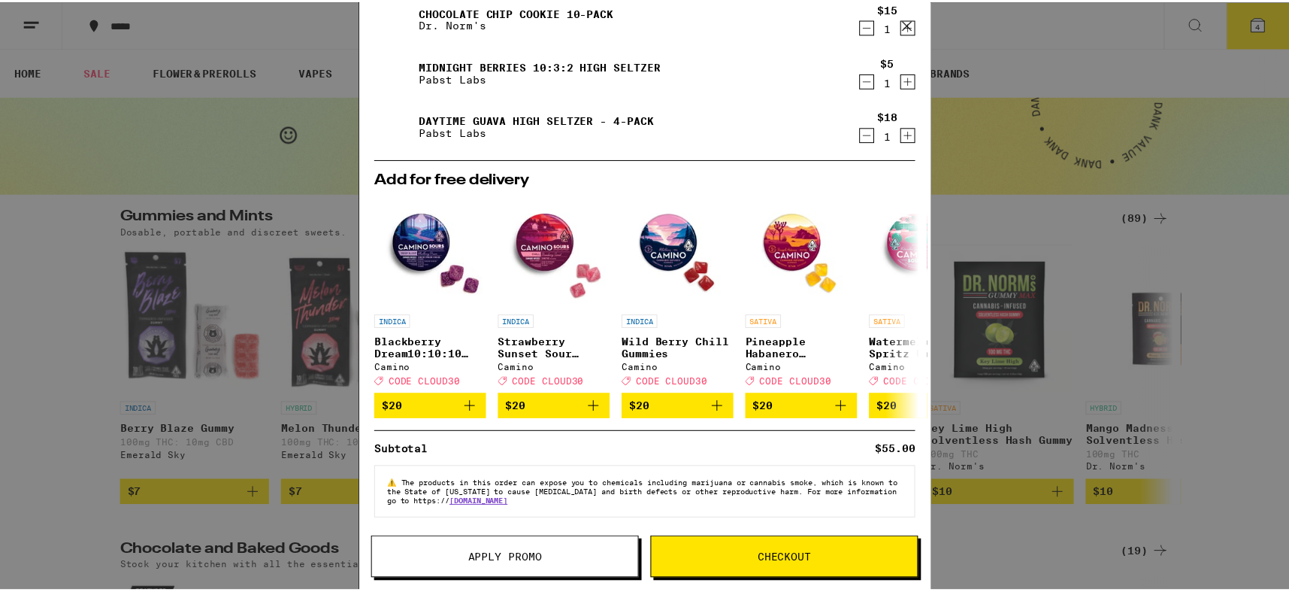
scroll to position [118, 0]
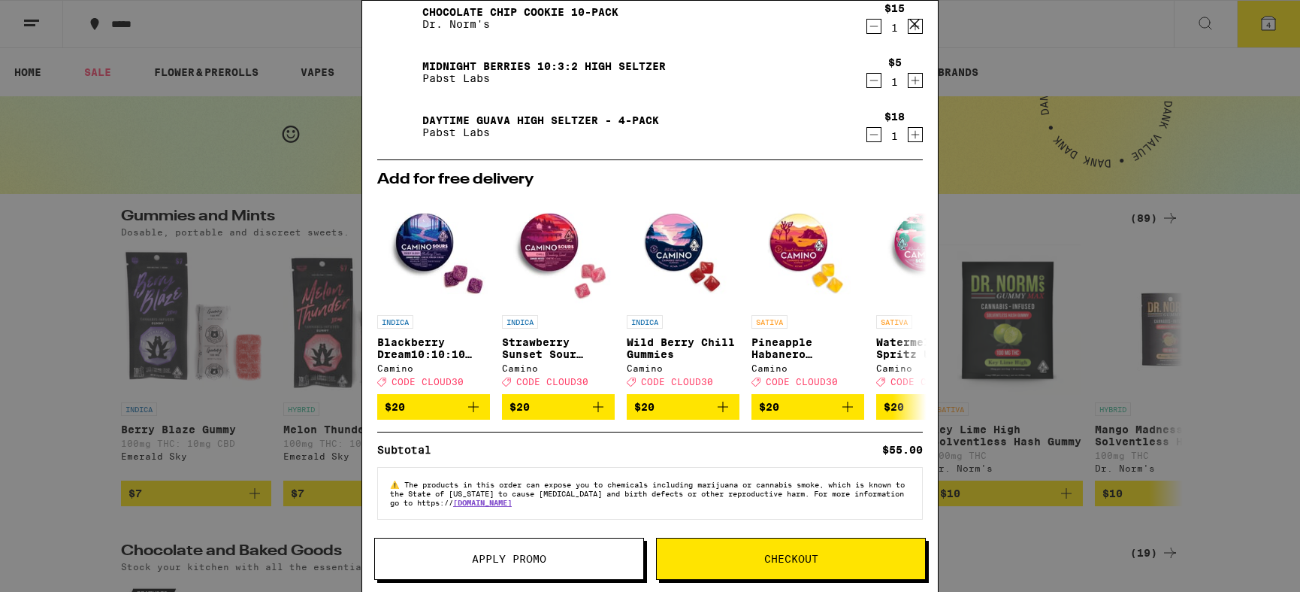
click at [560, 561] on span "Apply Promo" at bounding box center [509, 558] width 268 height 11
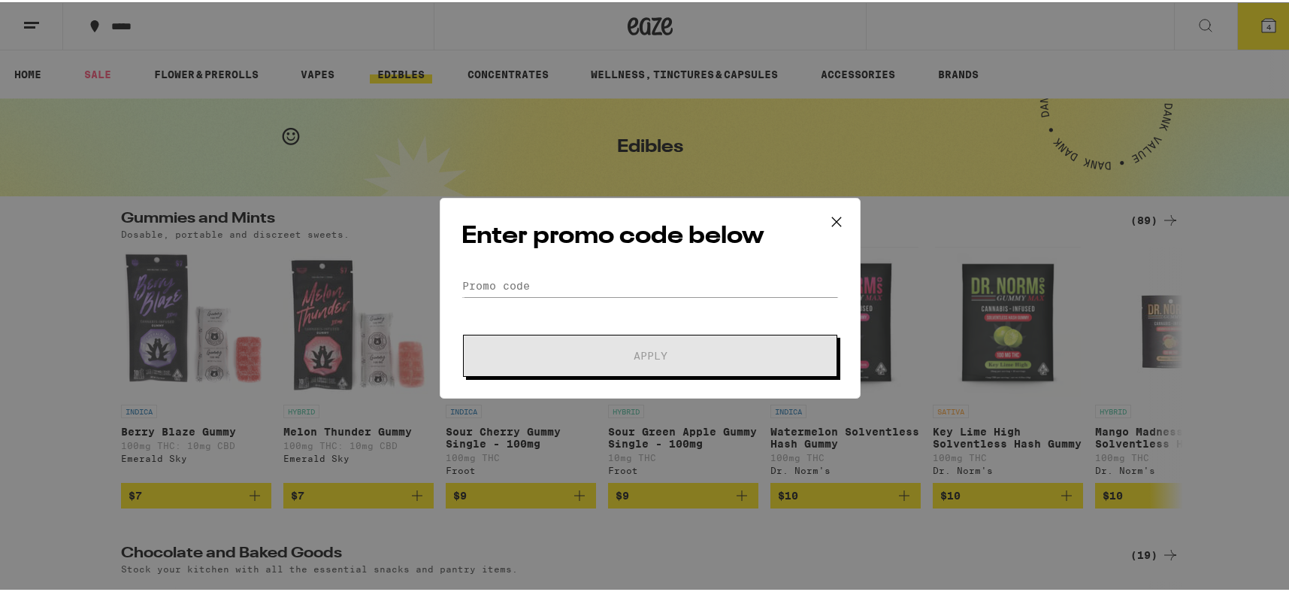
click at [840, 223] on icon at bounding box center [836, 219] width 23 height 23
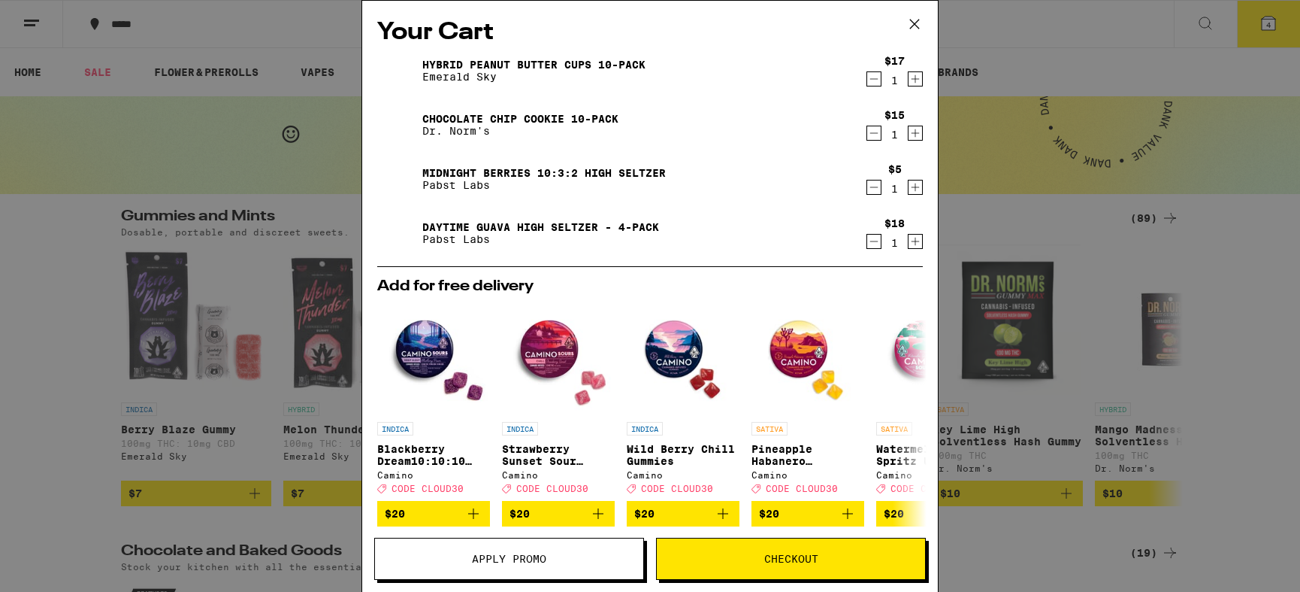
click at [469, 549] on button "Apply Promo" at bounding box center [509, 558] width 270 height 42
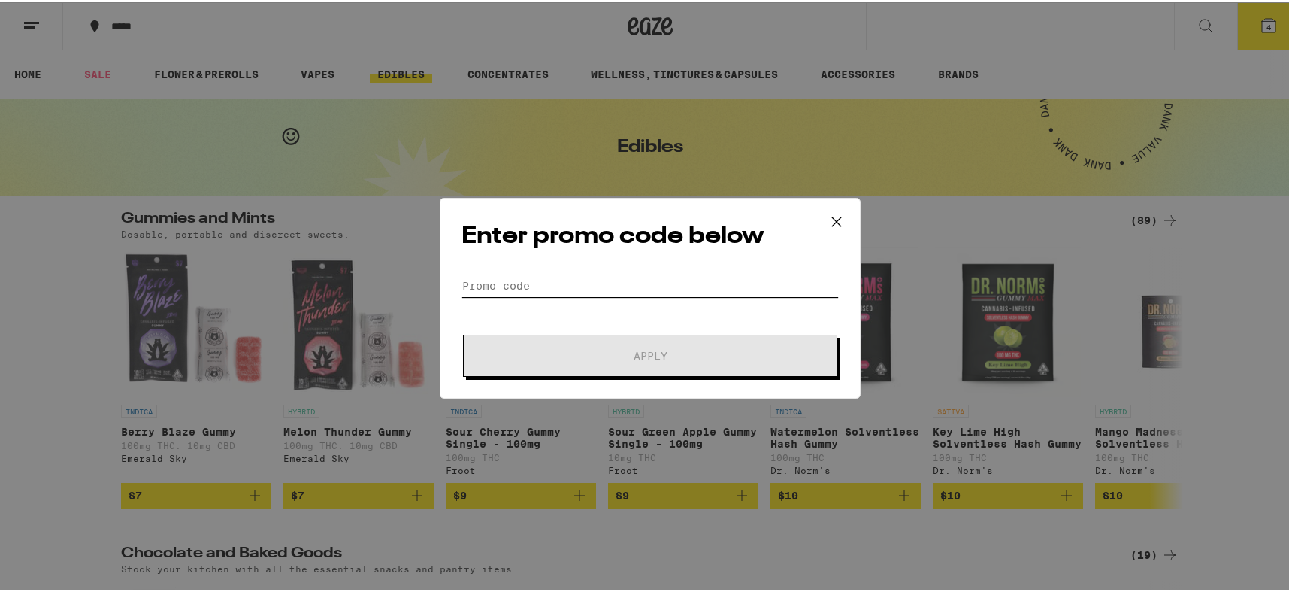
click at [518, 282] on input "Promo Code" at bounding box center [650, 283] width 377 height 23
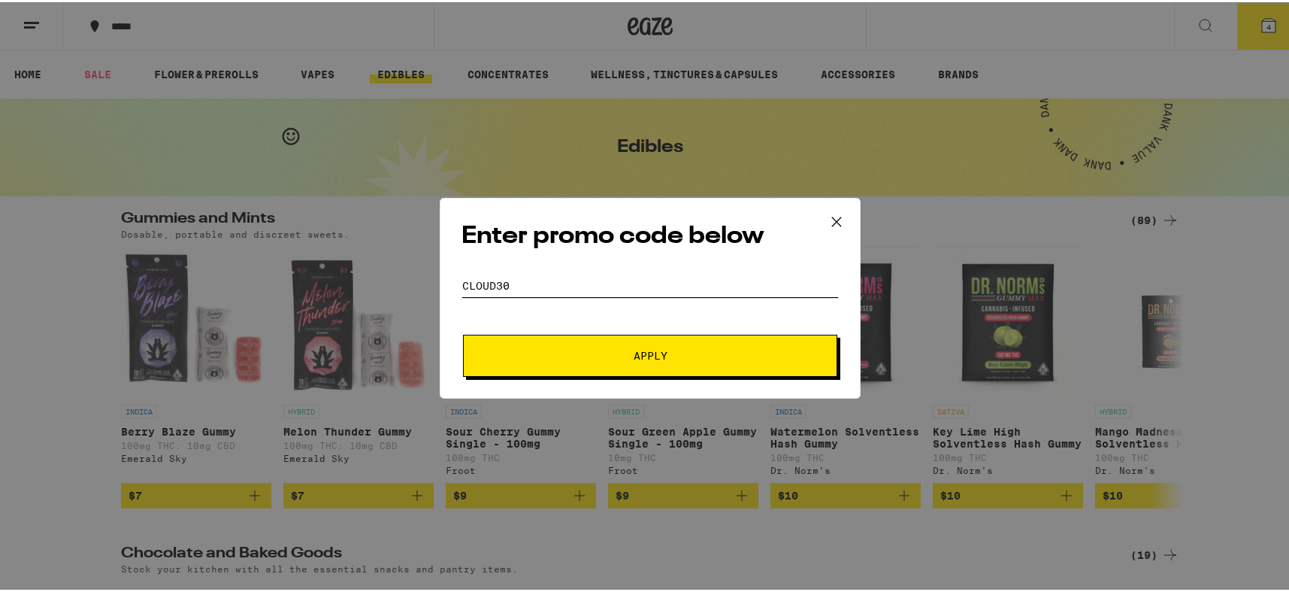
type input "CLOUD30"
click at [543, 334] on button "Apply" at bounding box center [650, 353] width 374 height 42
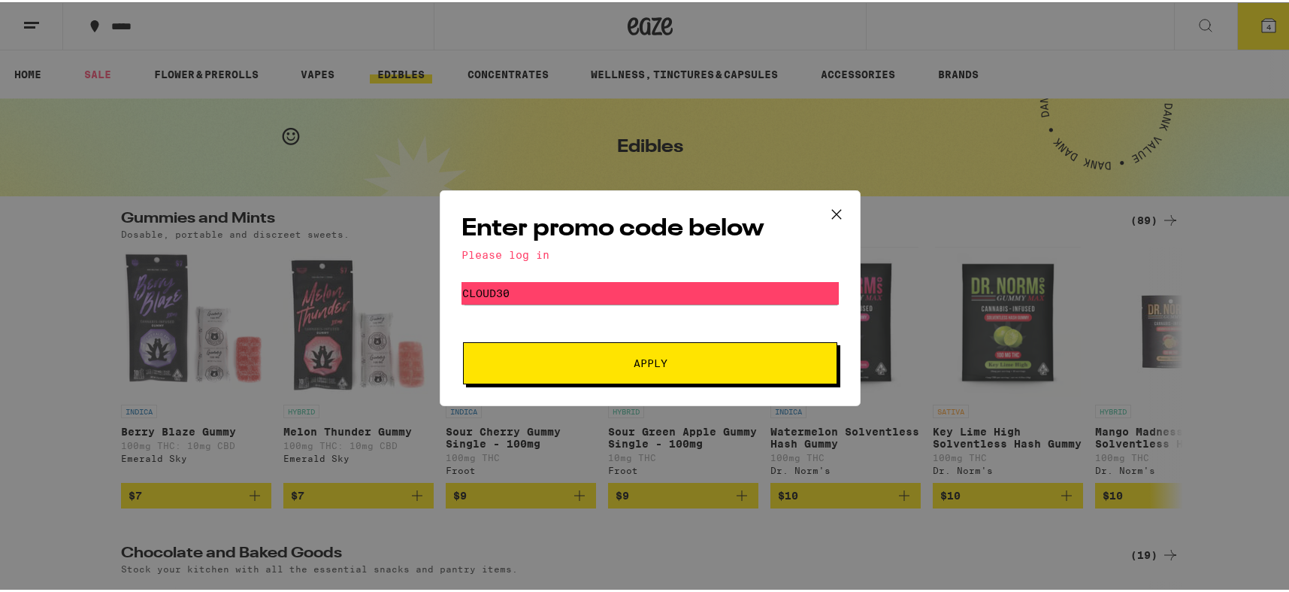
click at [835, 207] on icon at bounding box center [836, 211] width 9 height 9
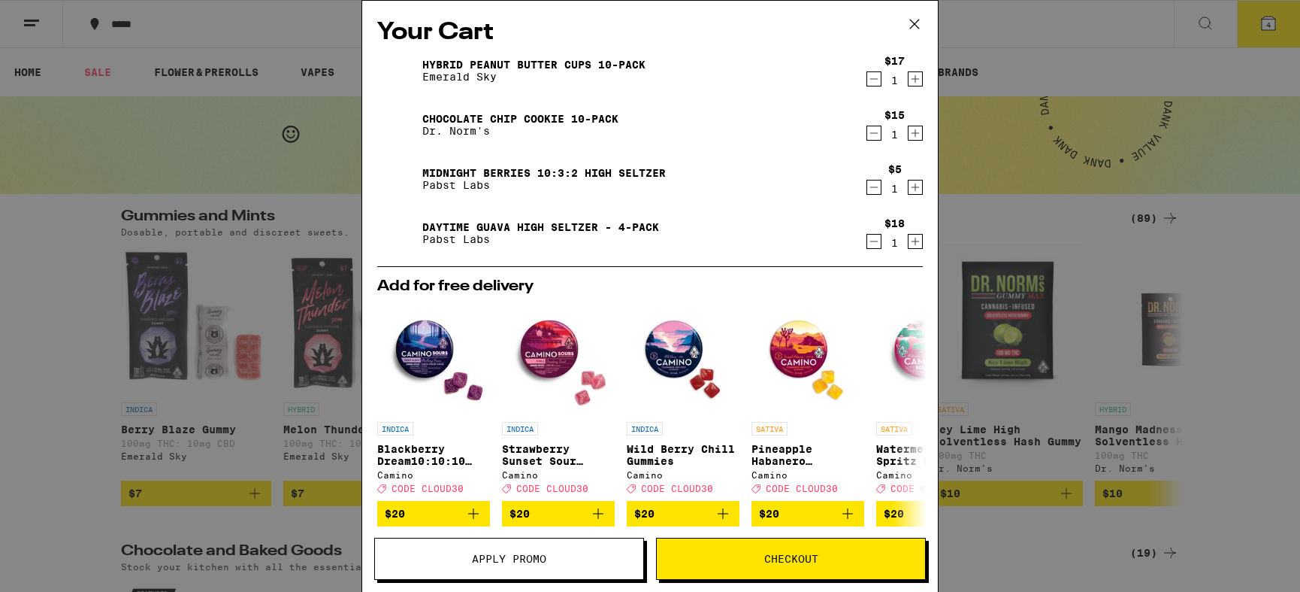
click at [913, 19] on icon at bounding box center [914, 24] width 23 height 23
